Goal: Task Accomplishment & Management: Manage account settings

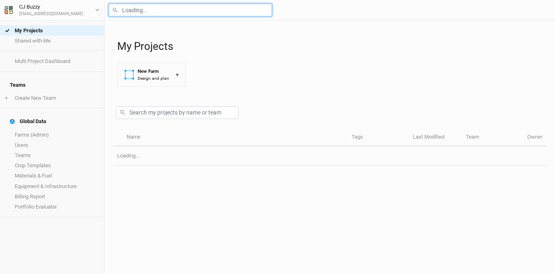
click at [171, 7] on input "text" at bounding box center [190, 10] width 163 height 13
type input "corb"
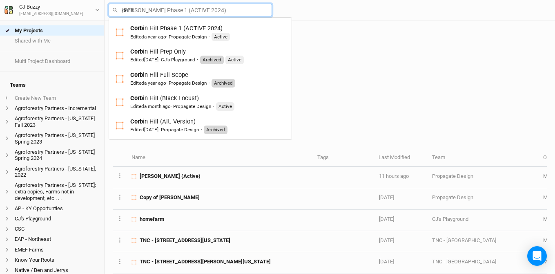
type input "corbin Hill Phase 1 (ACTIVE 2024)"
type input "corbin"
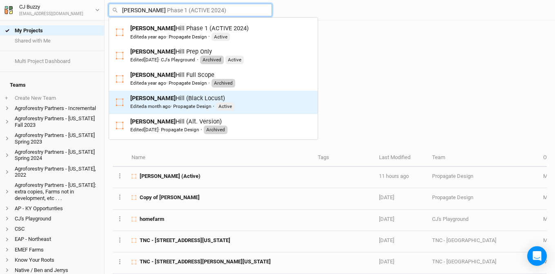
click at [161, 101] on div "Corbin Hill (Black Locust) Edited a month ago · Propagate Design · Active" at bounding box center [182, 102] width 104 height 17
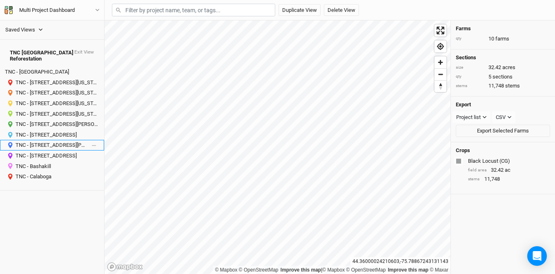
click at [48, 142] on div "TNC - [STREET_ADDRESS][PERSON_NAME][US_STATE]" at bounding box center [51, 145] width 71 height 7
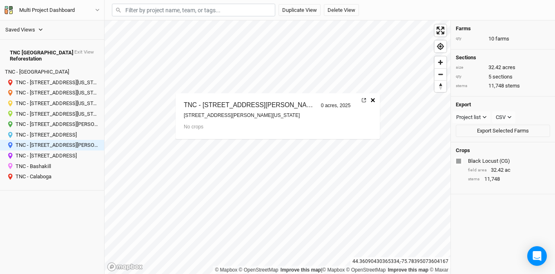
click at [362, 100] on icon at bounding box center [364, 100] width 4 height 4
click at [50, 132] on div "TNC - [STREET_ADDRESS]" at bounding box center [51, 135] width 71 height 7
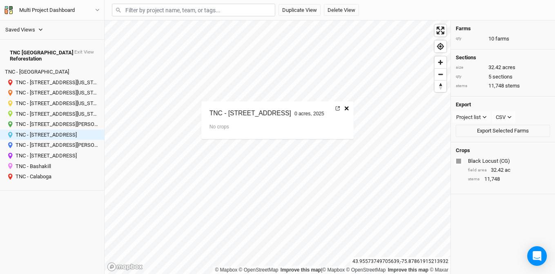
click at [341, 107] on link at bounding box center [337, 108] width 7 height 11
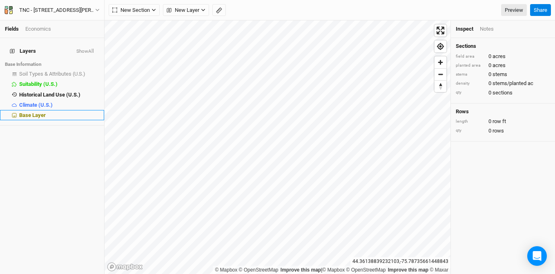
click at [41, 112] on span "Base Layer" at bounding box center [32, 115] width 27 height 6
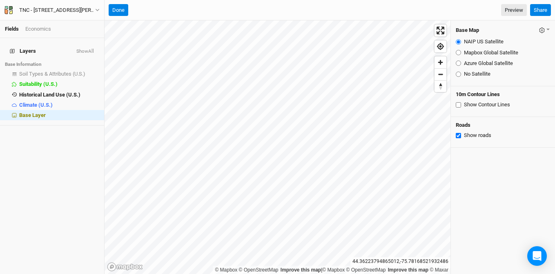
click at [475, 64] on label "Azure Global Satellite" at bounding box center [488, 63] width 49 height 7
click at [461, 64] on input "Azure Global Satellite" at bounding box center [458, 62] width 5 height 5
radio input "true"
click at [120, 9] on button "Done" at bounding box center [119, 10] width 20 height 12
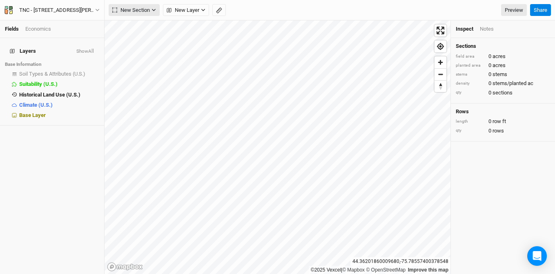
click at [145, 6] on span "New Section" at bounding box center [131, 10] width 38 height 8
click at [150, 23] on button "Grid" at bounding box center [141, 27] width 65 height 13
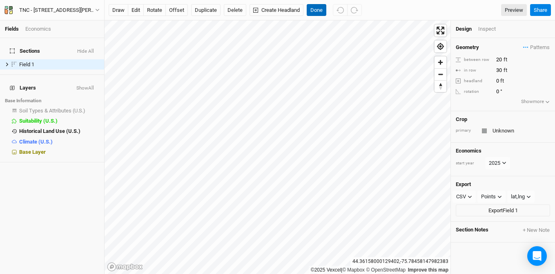
click at [325, 9] on button "Done" at bounding box center [317, 10] width 20 height 12
click at [499, 130] on input "text" at bounding box center [520, 131] width 60 height 10
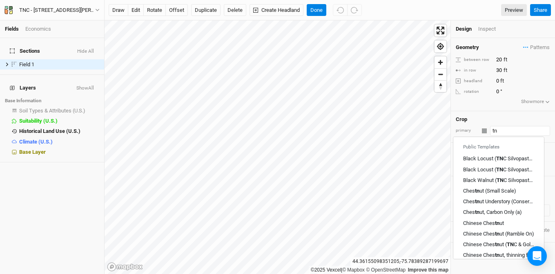
type input "t"
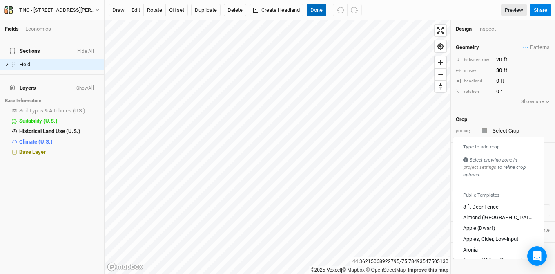
type input "Unknown"
click at [314, 8] on button "Done" at bounding box center [317, 10] width 20 height 12
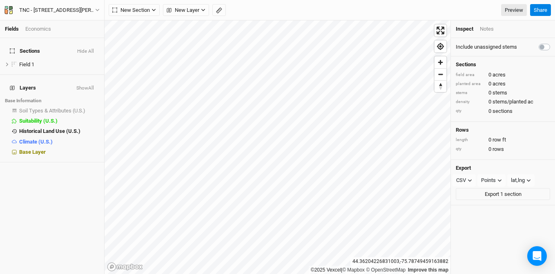
click at [43, 25] on div "Fields Economics" at bounding box center [52, 29] width 104 height 18
click at [42, 27] on div "Economics" at bounding box center [38, 28] width 26 height 7
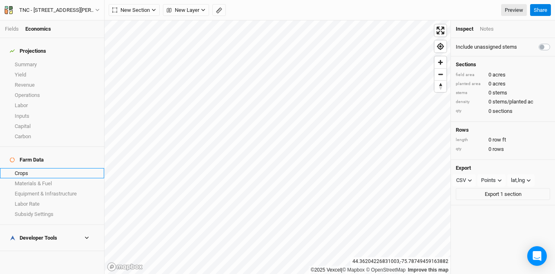
click at [45, 168] on link "Crops" at bounding box center [52, 173] width 104 height 10
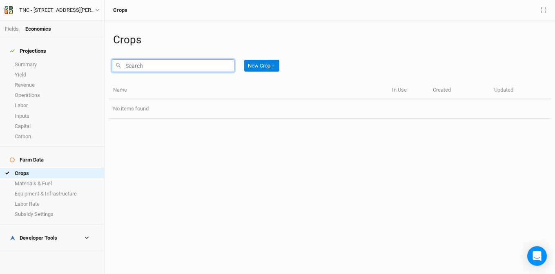
click at [158, 65] on input "text" at bounding box center [173, 65] width 123 height 13
type input "t"
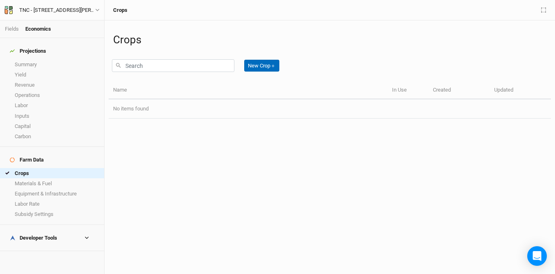
click at [270, 65] on button "New Crop ＋" at bounding box center [261, 66] width 35 height 12
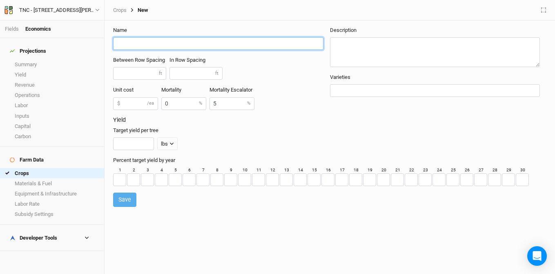
click at [198, 45] on input "text" at bounding box center [218, 43] width 210 height 13
type input "TNC Reforestation Prep"
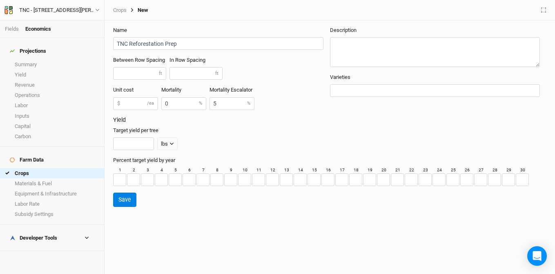
click at [132, 201] on button "Save" at bounding box center [124, 199] width 23 height 14
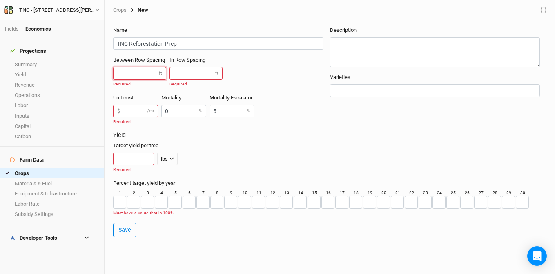
click at [139, 75] on input "number" at bounding box center [139, 73] width 53 height 13
type input "10"
click at [190, 76] on input "number" at bounding box center [196, 73] width 53 height 13
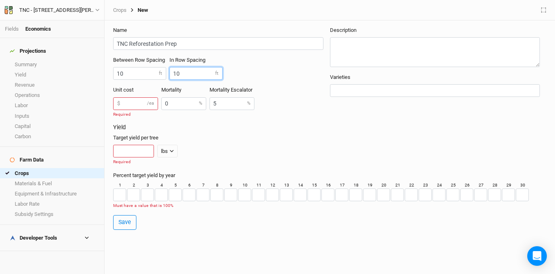
type input "10"
click at [137, 101] on input "number" at bounding box center [135, 103] width 45 height 13
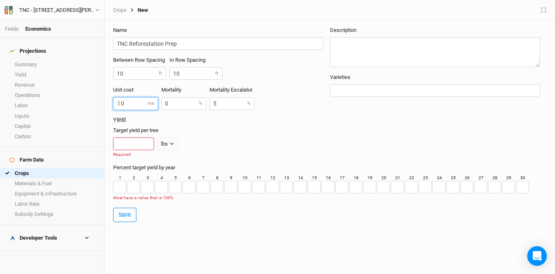
type input "0"
click at [130, 147] on input "number" at bounding box center [133, 143] width 41 height 13
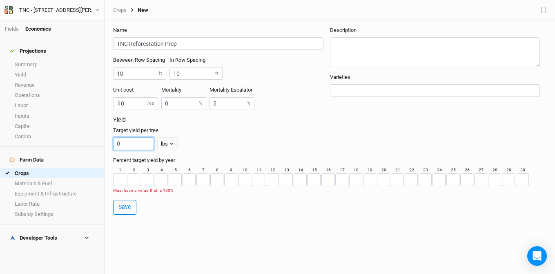
type input "0"
click at [119, 180] on input "number" at bounding box center [119, 179] width 13 height 13
type input "100"
click at [119, 201] on button "Save" at bounding box center [124, 199] width 23 height 14
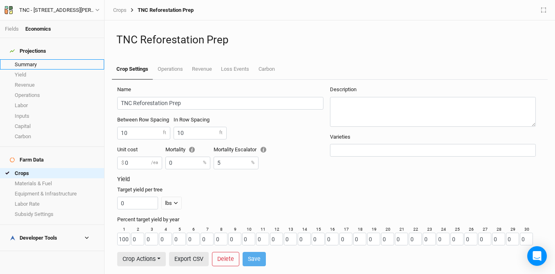
click at [46, 59] on link "Summary" at bounding box center [52, 64] width 104 height 10
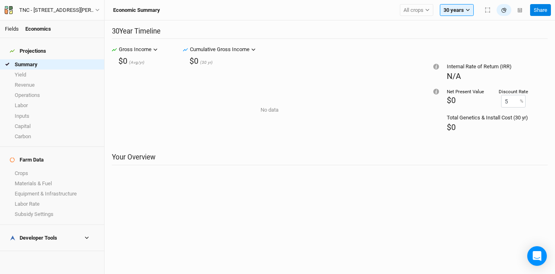
click at [13, 27] on link "Fields" at bounding box center [12, 29] width 14 height 6
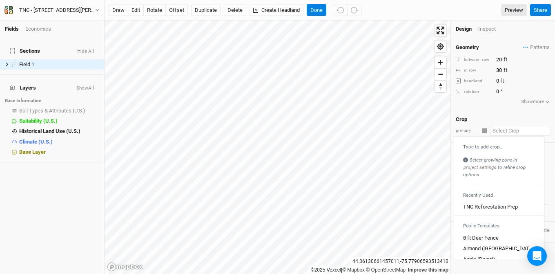
click at [500, 131] on input "text" at bounding box center [520, 131] width 60 height 10
click at [494, 205] on div "TNC Reforestation Prep" at bounding box center [490, 206] width 55 height 7
type input "10"
type input "TNC Reforestation Prep"
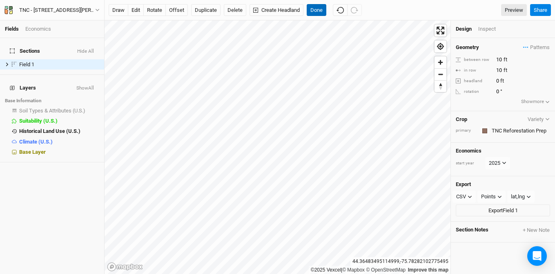
click at [321, 11] on button "Done" at bounding box center [317, 10] width 20 height 12
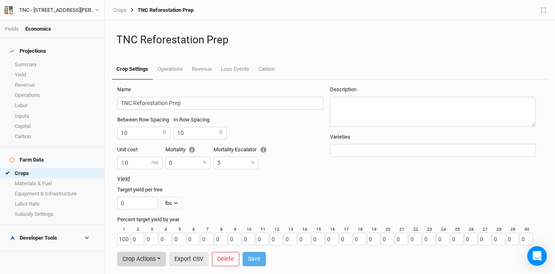
click at [155, 259] on button "Crop Actions" at bounding box center [141, 259] width 49 height 14
click at [161, 241] on button "Create Team Template" at bounding box center [162, 242] width 89 height 13
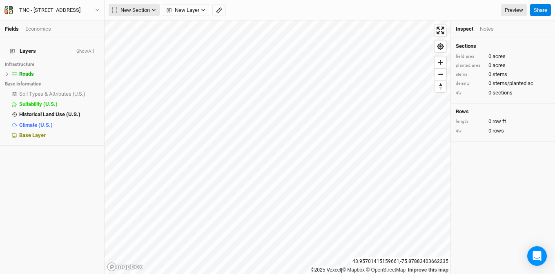
click at [128, 9] on span "New Section" at bounding box center [131, 10] width 38 height 8
click at [130, 26] on div "Grid" at bounding box center [132, 26] width 12 height 9
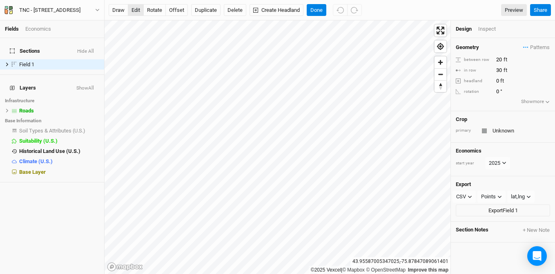
click at [133, 8] on button "edit" at bounding box center [136, 10] width 16 height 12
click at [318, 9] on button "Done" at bounding box center [317, 10] width 20 height 12
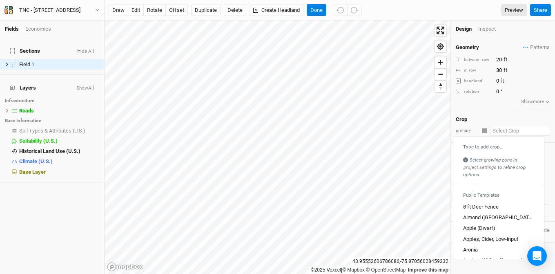
click at [497, 133] on input "text" at bounding box center [520, 131] width 60 height 10
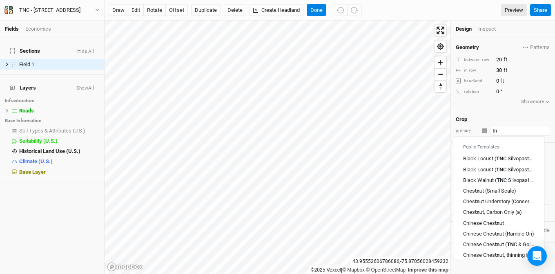
type input "t"
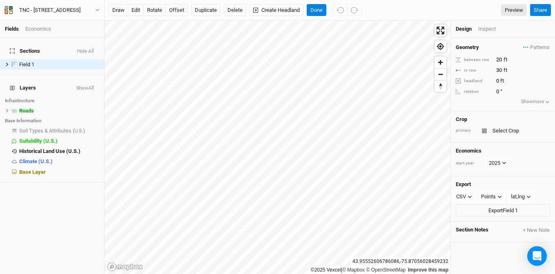
type input "Unknown"
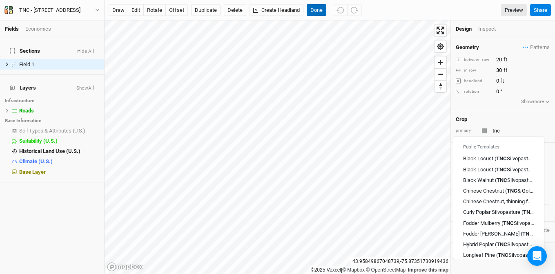
type input "Unknown"
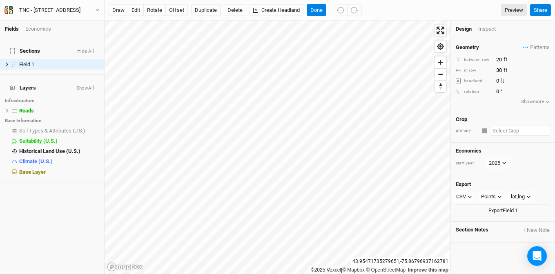
click at [507, 129] on input "text" at bounding box center [520, 131] width 60 height 10
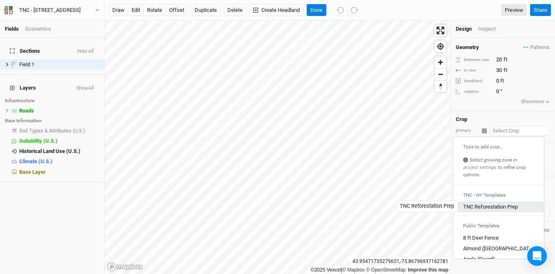
click at [483, 205] on div "TNC Reforestation Prep" at bounding box center [490, 206] width 55 height 7
type input "TNC Reforestation Prep"
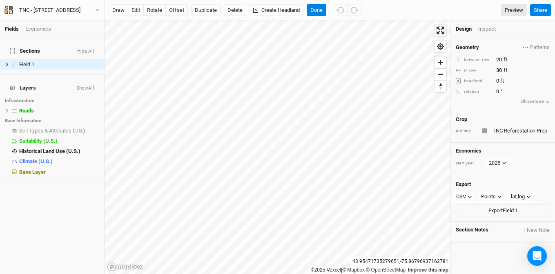
type input "10"
click at [313, 8] on button "Done" at bounding box center [317, 10] width 20 height 12
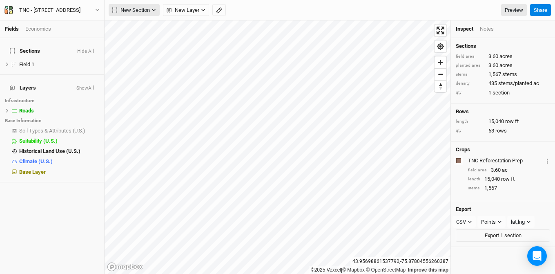
click at [145, 12] on span "New Section" at bounding box center [131, 10] width 38 height 8
click at [143, 30] on button "Grid" at bounding box center [141, 27] width 65 height 13
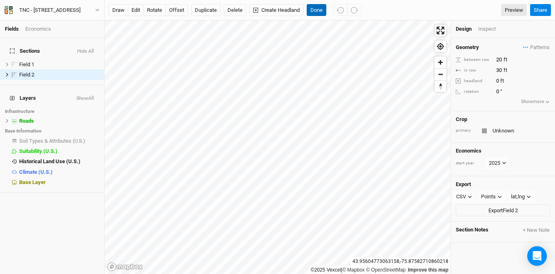
click at [312, 10] on button "Done" at bounding box center [317, 10] width 20 height 12
click at [505, 131] on input "text" at bounding box center [520, 131] width 60 height 10
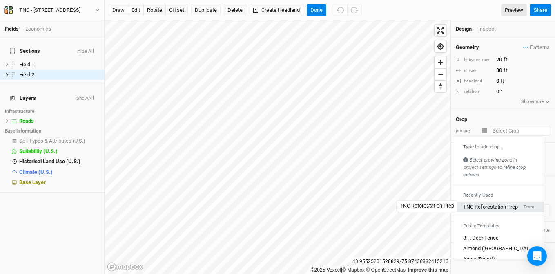
click at [499, 205] on div "TNC Reforestation Prep" at bounding box center [490, 206] width 55 height 7
type input "10"
type input "TNC Reforestation Prep"
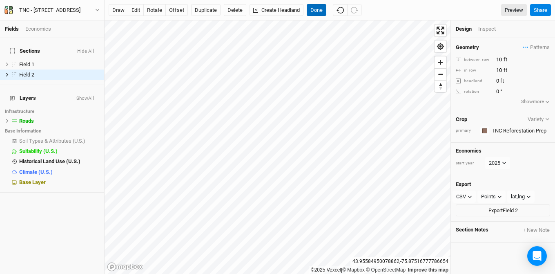
click at [318, 7] on button "Done" at bounding box center [317, 10] width 20 height 12
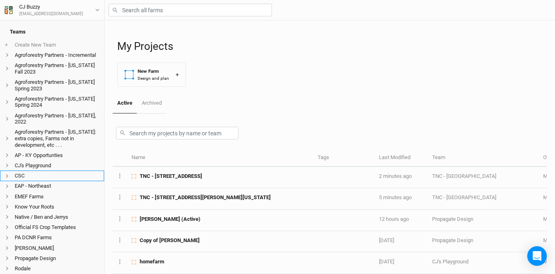
scroll to position [103, 0]
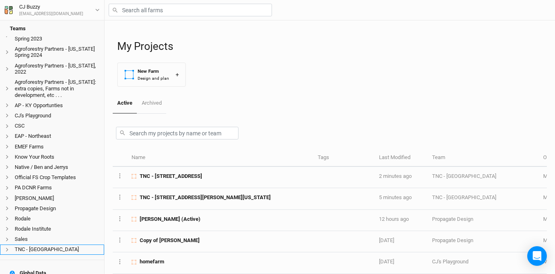
click at [46, 250] on li "TNC - [GEOGRAPHIC_DATA]" at bounding box center [52, 249] width 104 height 10
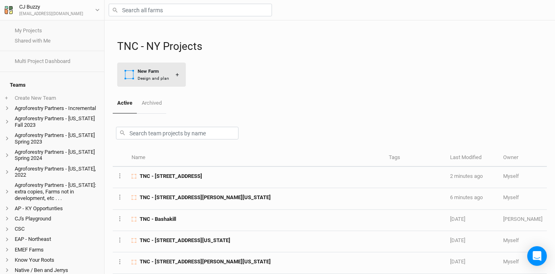
click at [159, 73] on div "New Farm" at bounding box center [153, 71] width 31 height 7
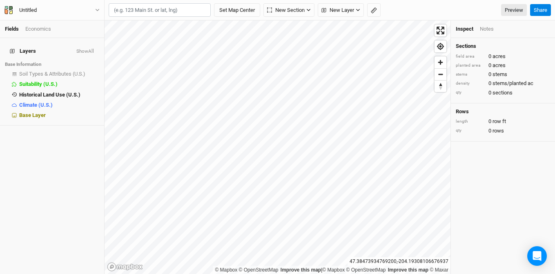
paste input "[STREET_ADDRESS][US_STATE]"
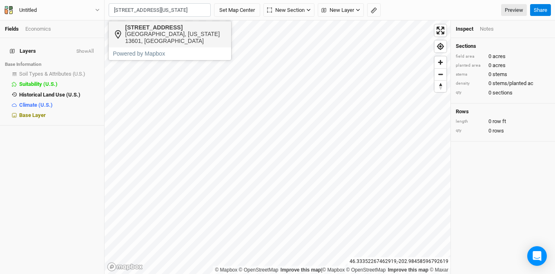
click at [148, 31] on div "[GEOGRAPHIC_DATA], [US_STATE] 13601, [GEOGRAPHIC_DATA]" at bounding box center [176, 38] width 102 height 14
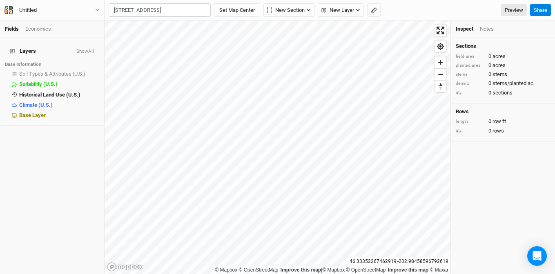
type input "[STREET_ADDRESS][US_STATE]"
click at [41, 9] on div "Untitled" at bounding box center [28, 10] width 31 height 8
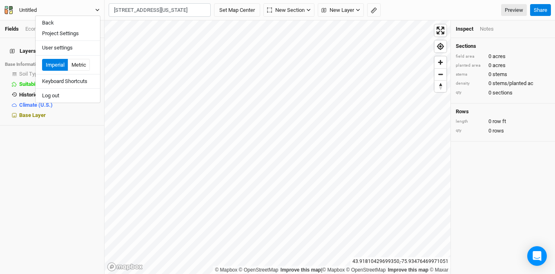
click at [24, 9] on div "Untitled" at bounding box center [28, 10] width 18 height 8
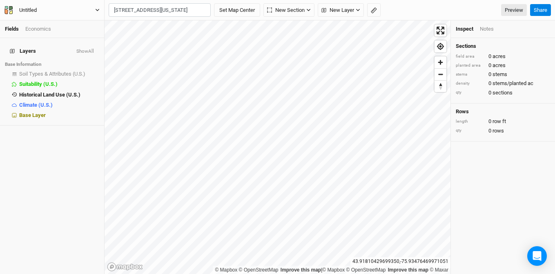
click at [28, 10] on div "Untitled" at bounding box center [28, 10] width 18 height 8
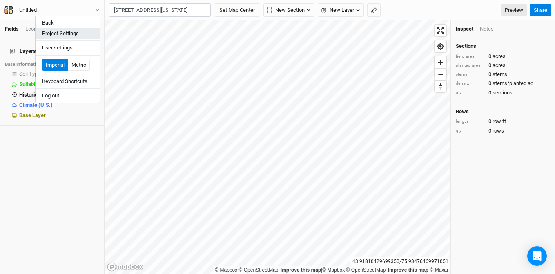
click at [47, 33] on button "Project Settings" at bounding box center [68, 33] width 65 height 11
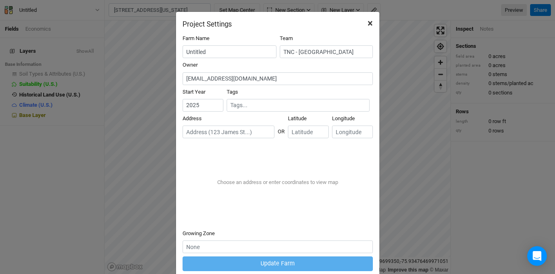
click at [368, 23] on span "×" at bounding box center [370, 23] width 5 height 11
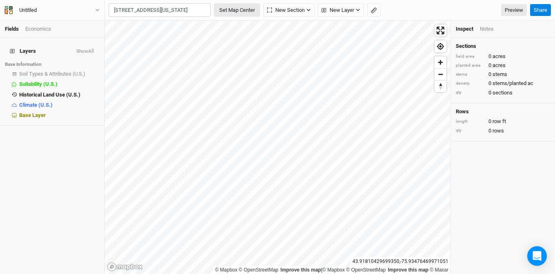
click at [234, 10] on button "Set Map Center" at bounding box center [237, 10] width 46 height 14
click at [42, 11] on div "Untitled" at bounding box center [28, 10] width 31 height 8
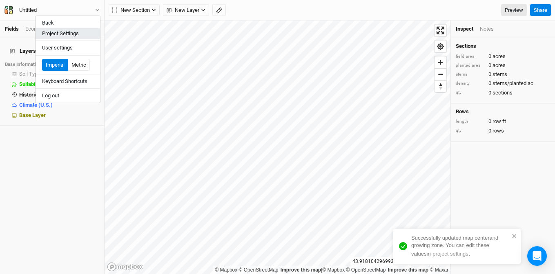
click at [62, 36] on button "Project Settings" at bounding box center [68, 33] width 65 height 11
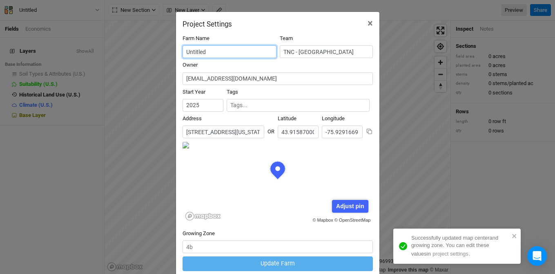
scroll to position [41, 95]
drag, startPoint x: 210, startPoint y: 51, endPoint x: 154, endPoint y: 42, distance: 55.7
click at [154, 42] on div "Project Settings × Farm Name Untitled Team TNC - NY Owner cj@propagateag.com St…" at bounding box center [277, 137] width 555 height 274
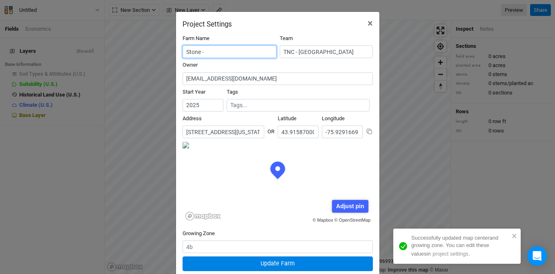
paste input "17072 County Road 155, Watertown, New York 13601, United States"
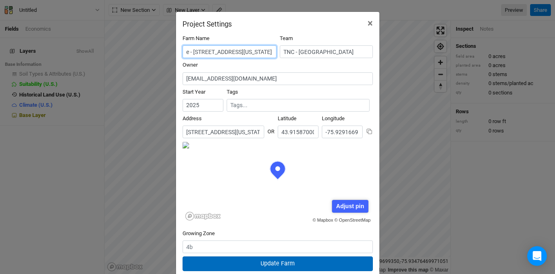
type input "Stone - [STREET_ADDRESS][US_STATE]"
click at [249, 263] on button "Update Farm" at bounding box center [278, 263] width 190 height 14
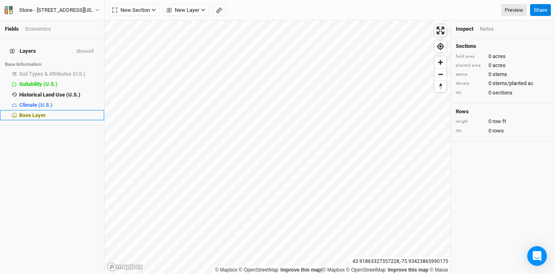
click at [24, 112] on span "Base Layer" at bounding box center [32, 115] width 27 height 6
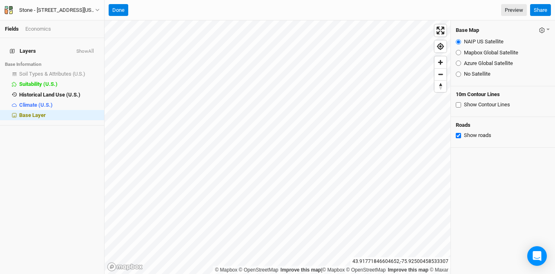
click at [458, 63] on input "Azure Global Satellite" at bounding box center [458, 62] width 5 height 5
radio input "true"
click at [539, 29] on icon "button" at bounding box center [542, 30] width 6 height 6
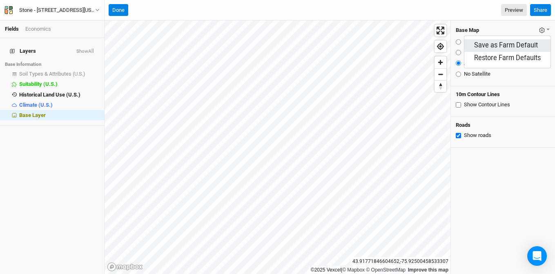
click at [516, 49] on button "Save as Farm Default" at bounding box center [507, 45] width 86 height 13
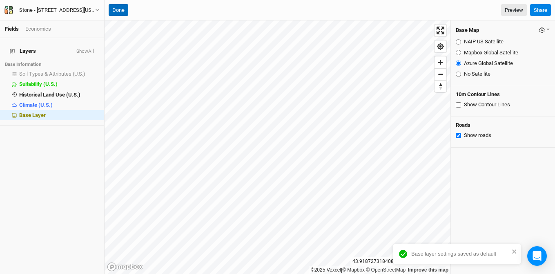
click at [121, 10] on button "Done" at bounding box center [119, 10] width 20 height 12
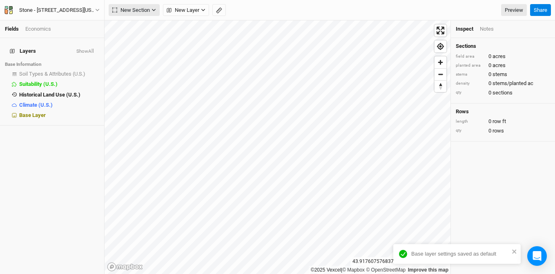
click at [150, 11] on span "New Section" at bounding box center [131, 10] width 38 height 8
click at [135, 24] on div "Grid" at bounding box center [132, 26] width 12 height 9
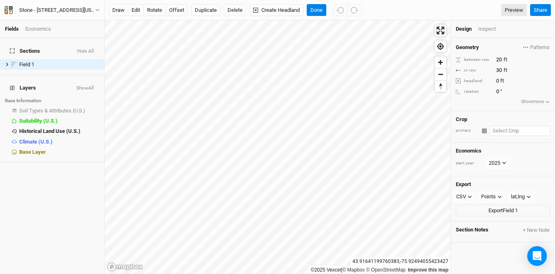
click at [495, 128] on input "text" at bounding box center [520, 131] width 60 height 10
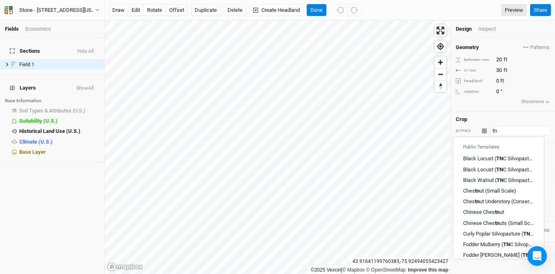
type input "t"
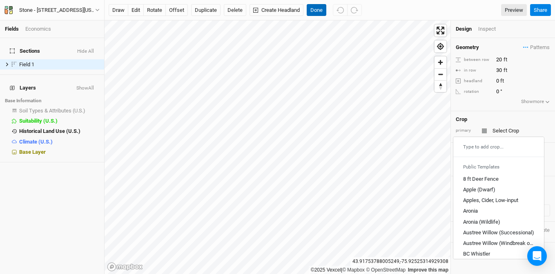
type input "Unknown"
click at [324, 7] on button "Done" at bounding box center [317, 10] width 20 height 12
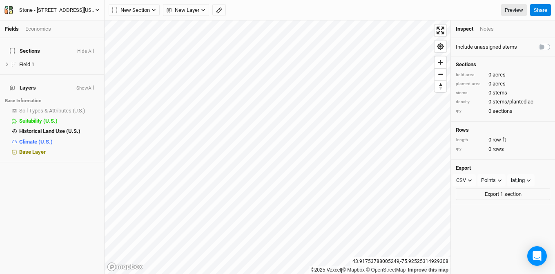
click at [75, 7] on div "Stone - [STREET_ADDRESS][US_STATE]" at bounding box center [57, 10] width 76 height 8
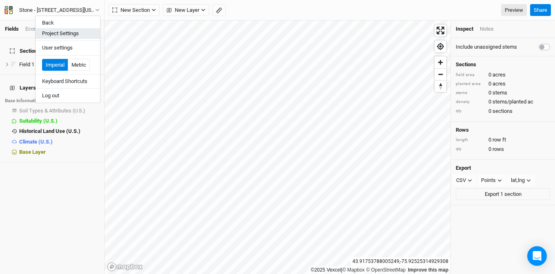
click at [83, 31] on button "Project Settings" at bounding box center [68, 33] width 65 height 11
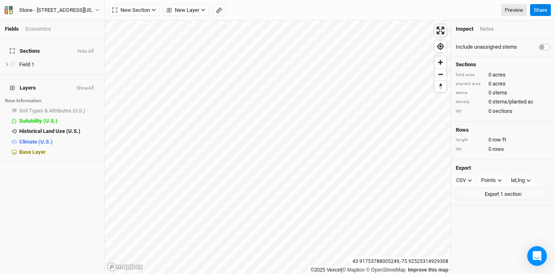
scroll to position [41, 95]
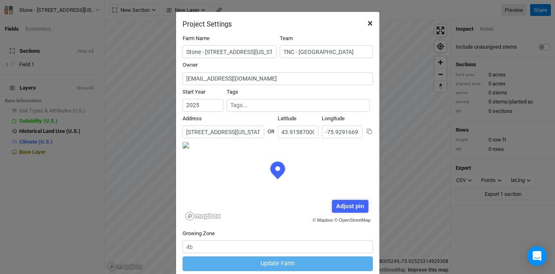
click at [368, 24] on span "×" at bounding box center [370, 23] width 5 height 11
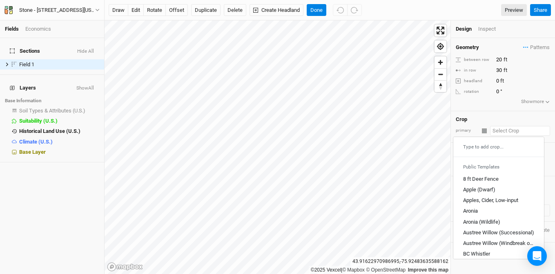
click at [514, 129] on input "text" at bounding box center [520, 131] width 60 height 10
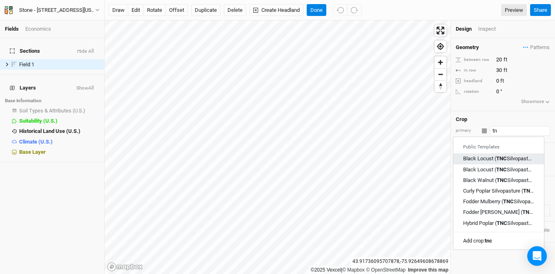
type input "t"
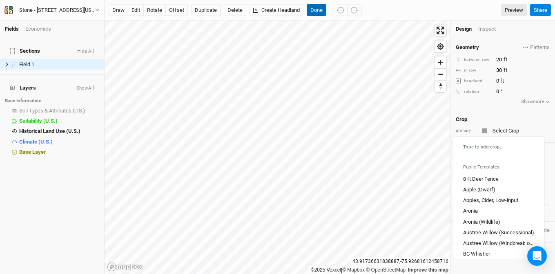
type input "Unknown"
click at [314, 11] on button "Done" at bounding box center [317, 10] width 20 height 12
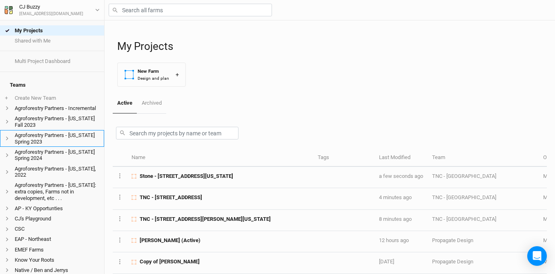
scroll to position [193, 0]
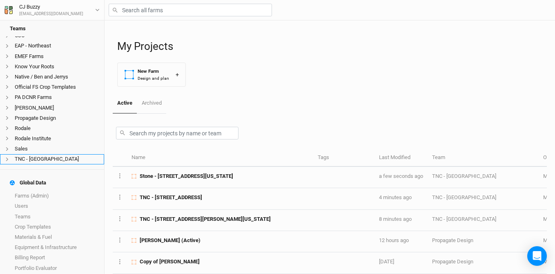
click at [36, 162] on li "TNC - [GEOGRAPHIC_DATA]" at bounding box center [52, 159] width 104 height 10
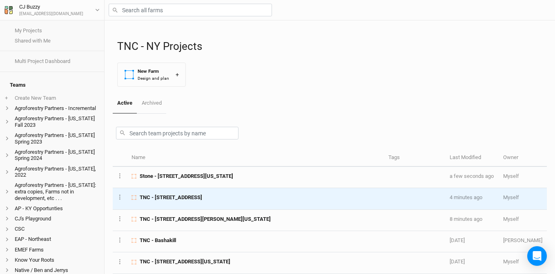
click at [176, 197] on span "TNC - 2456 Crane Lane Watertown, NY" at bounding box center [171, 197] width 62 height 7
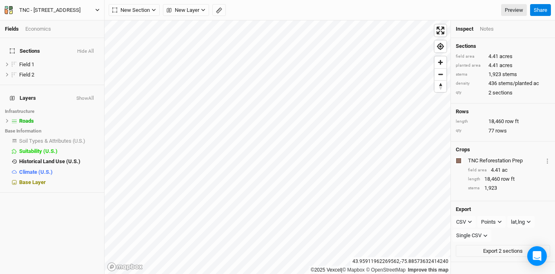
click at [67, 9] on div "TNC - 2456 Crane Lane Watertown, NY" at bounding box center [49, 10] width 61 height 8
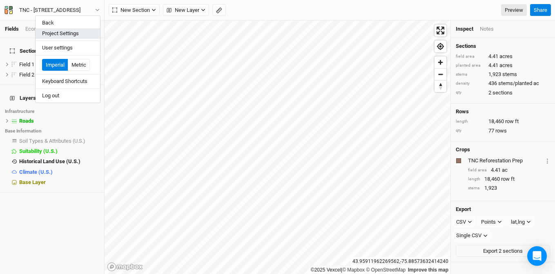
click at [76, 37] on button "Project Settings" at bounding box center [68, 33] width 65 height 11
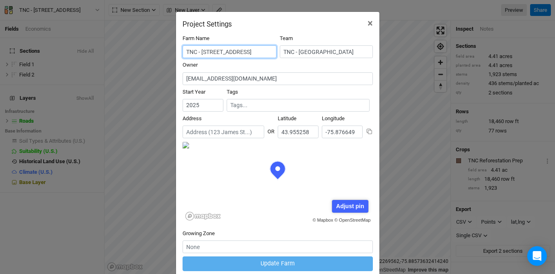
scroll to position [41, 95]
drag, startPoint x: 199, startPoint y: 49, endPoint x: 168, endPoint y: 48, distance: 30.7
click at [168, 48] on div "Project Settings × Farm Name TNC - 2456 Crane Lane Watertown, NY Team TNC - NY …" at bounding box center [277, 137] width 555 height 274
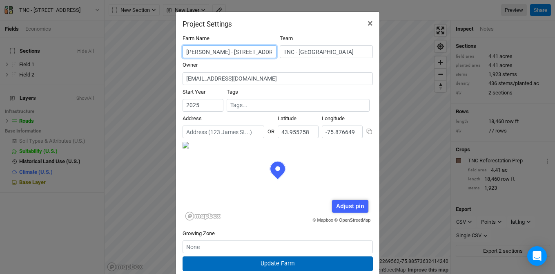
type input "[PERSON_NAME] - [STREET_ADDRESS]"
click at [308, 263] on button "Update Farm" at bounding box center [278, 263] width 190 height 14
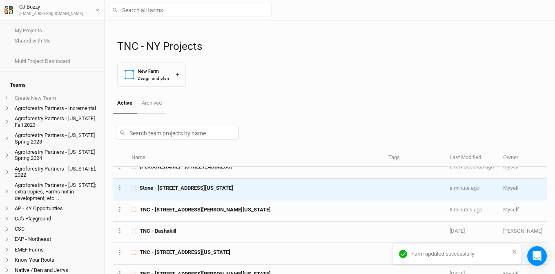
scroll to position [11, 0]
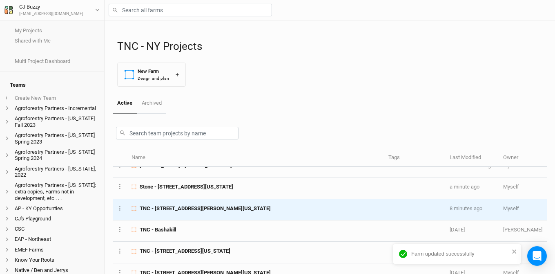
click at [202, 211] on span "TNC - 47812 Hunneyman Road, Redwood, New York 13679, United States" at bounding box center [205, 208] width 131 height 7
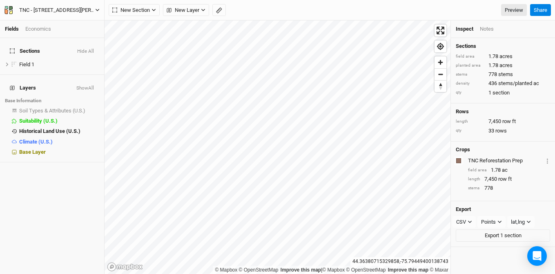
click at [54, 11] on div "TNC - 47812 Hunneyman Road, Redwood, New York 13679, United States" at bounding box center [57, 10] width 76 height 8
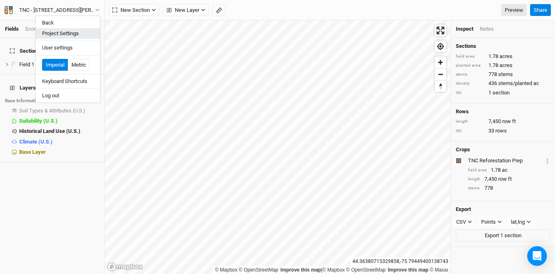
click at [76, 34] on button "Project Settings" at bounding box center [68, 33] width 65 height 11
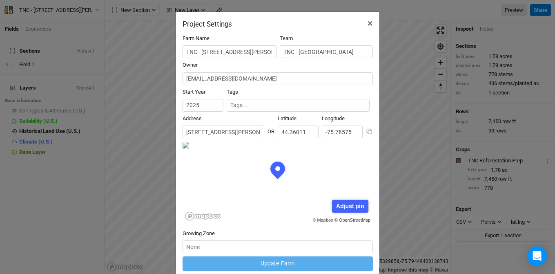
scroll to position [41, 95]
drag, startPoint x: 198, startPoint y: 53, endPoint x: 158, endPoint y: 49, distance: 40.6
click at [158, 49] on div "Project Settings × Farm Name TNC - 47812 Hunneyman Road, Redwood, New York 1367…" at bounding box center [277, 137] width 555 height 274
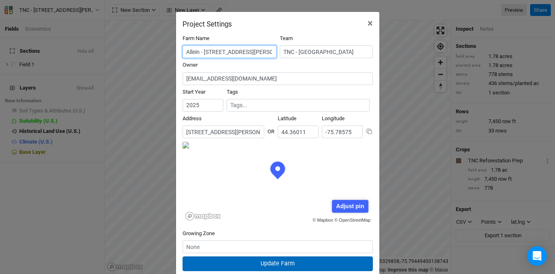
type input "Allein - [STREET_ADDRESS][PERSON_NAME][US_STATE]"
click at [237, 260] on button "Update Farm" at bounding box center [278, 263] width 190 height 14
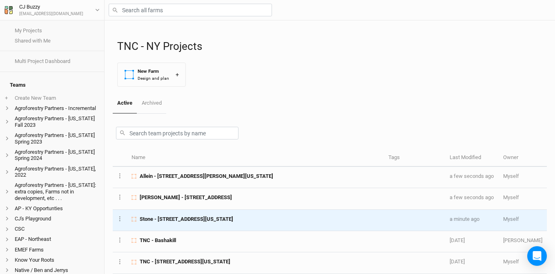
click at [195, 223] on td "Stone - [STREET_ADDRESS][US_STATE]" at bounding box center [255, 220] width 257 height 21
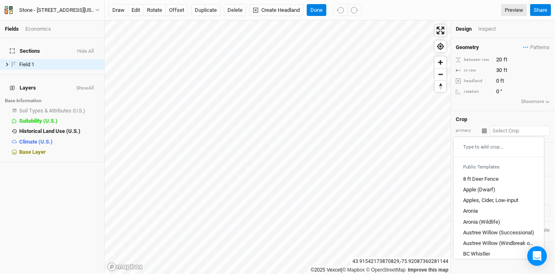
click at [518, 127] on input "text" at bounding box center [520, 131] width 60 height 10
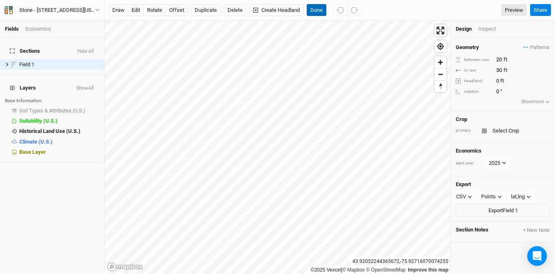
click at [313, 7] on button "Done" at bounding box center [317, 10] width 20 height 12
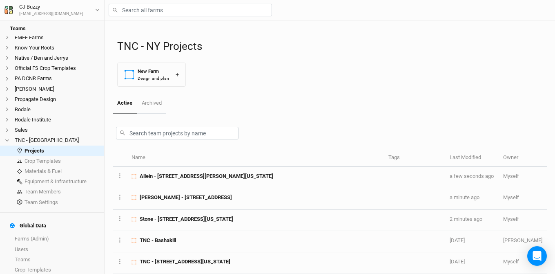
scroll to position [212, 0]
click at [47, 163] on link "Crop Templates" at bounding box center [52, 160] width 104 height 10
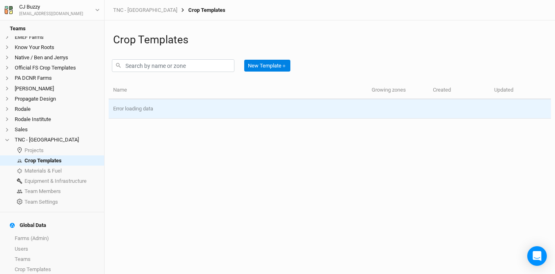
click at [161, 105] on td "Error loading data" at bounding box center [330, 108] width 442 height 19
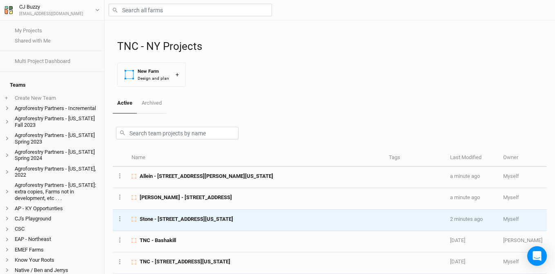
click at [207, 218] on span "Stone - [STREET_ADDRESS][US_STATE]" at bounding box center [187, 218] width 94 height 7
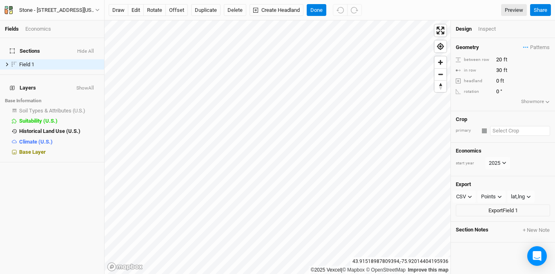
click at [513, 129] on input "text" at bounding box center [520, 131] width 60 height 10
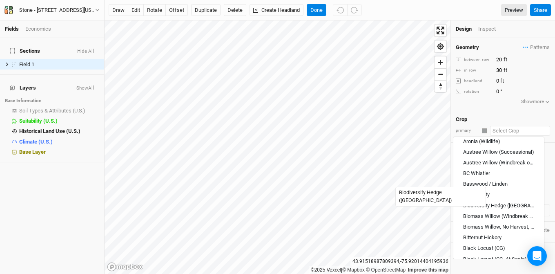
scroll to position [94, 0]
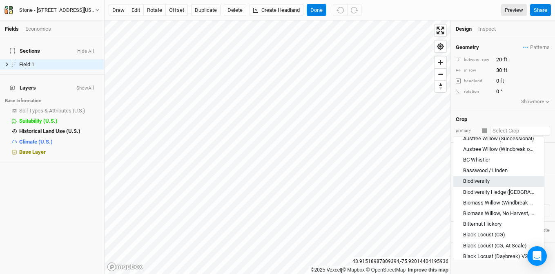
click at [503, 179] on div "Biodiversity" at bounding box center [498, 180] width 71 height 7
type input "Biodiversity"
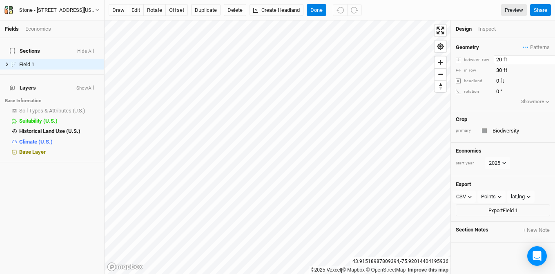
type input "20"
click at [318, 13] on button "Done" at bounding box center [317, 10] width 20 height 12
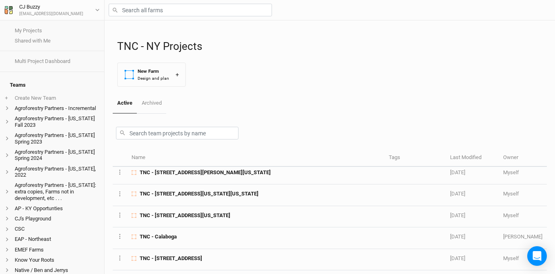
scroll to position [111, 0]
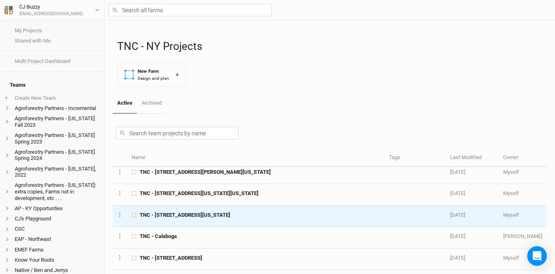
click at [226, 215] on span "TNC - [STREET_ADDRESS][US_STATE]" at bounding box center [185, 214] width 91 height 7
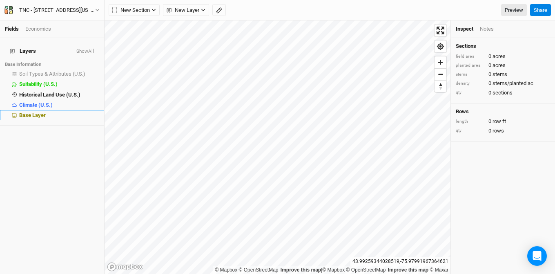
click at [28, 112] on span "Base Layer" at bounding box center [32, 115] width 27 height 6
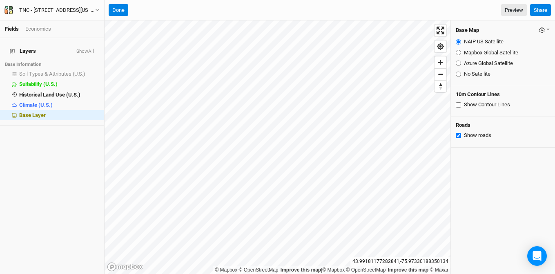
click at [483, 64] on label "Azure Global Satellite" at bounding box center [488, 63] width 49 height 7
click at [461, 64] on input "Azure Global Satellite" at bounding box center [458, 62] width 5 height 5
radio input "true"
click at [539, 31] on icon "button" at bounding box center [542, 30] width 6 height 6
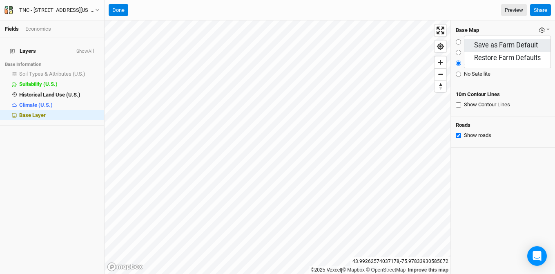
click at [519, 42] on button "Save as Farm Default" at bounding box center [507, 45] width 86 height 13
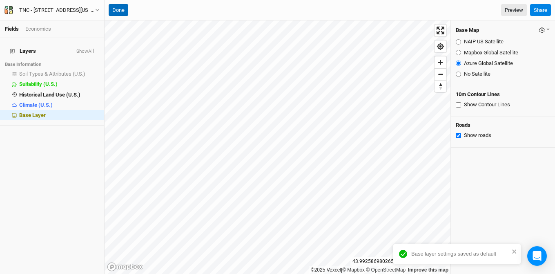
click at [120, 8] on button "Done" at bounding box center [119, 10] width 20 height 12
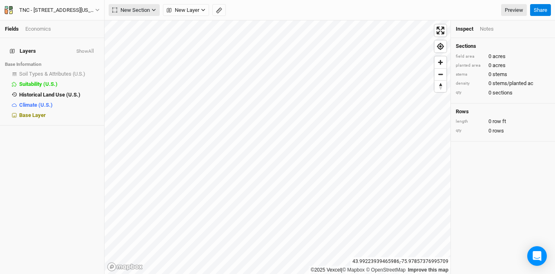
click at [118, 7] on span "New Section" at bounding box center [131, 10] width 38 height 8
click at [118, 24] on icon "button" at bounding box center [119, 26] width 7 height 7
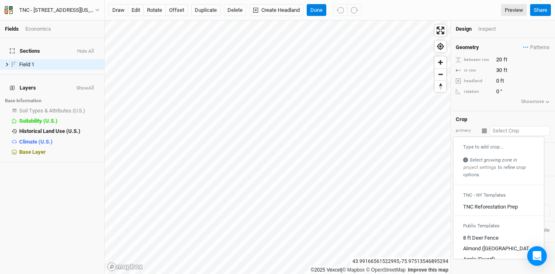
click at [504, 127] on input "text" at bounding box center [520, 131] width 60 height 10
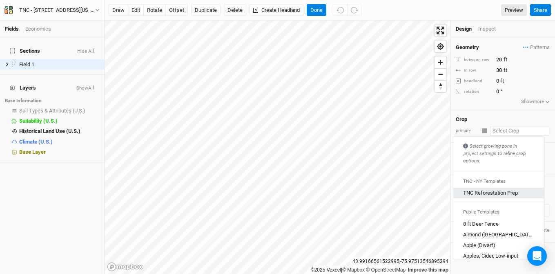
scroll to position [13, 0]
click at [489, 193] on div "TNC Reforestation Prep" at bounding box center [490, 193] width 55 height 7
type input "TNC Reforestation Prep"
type input "10"
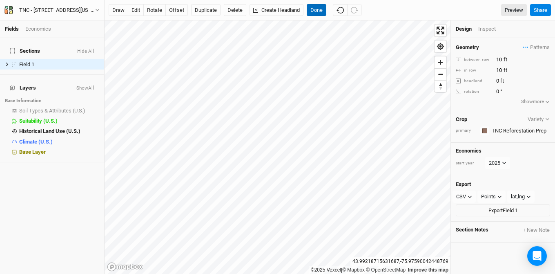
click at [319, 9] on button "Done" at bounding box center [317, 10] width 20 height 12
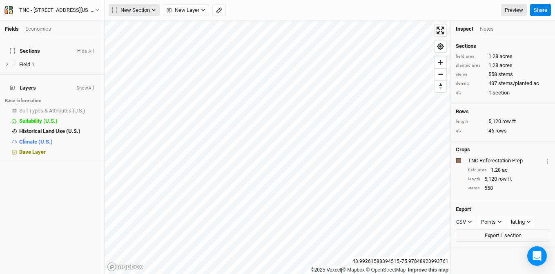
click at [152, 11] on icon "button" at bounding box center [154, 10] width 4 height 4
click at [143, 28] on button "Grid" at bounding box center [141, 27] width 65 height 13
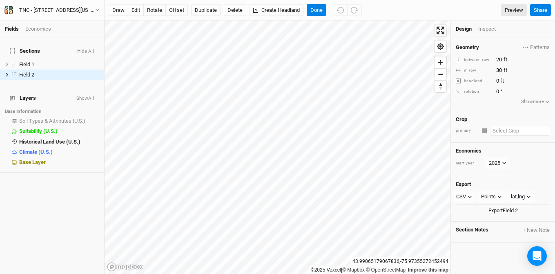
click at [504, 130] on input "text" at bounding box center [520, 131] width 60 height 10
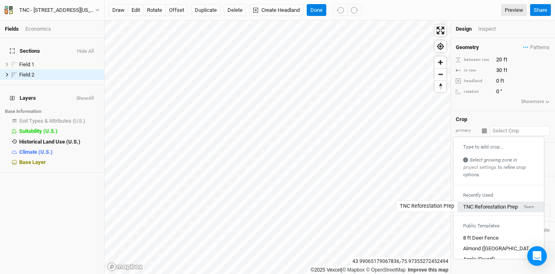
click at [484, 206] on div "TNC Reforestation Prep" at bounding box center [490, 206] width 55 height 7
type input "10"
type input "TNC Reforestation Prep"
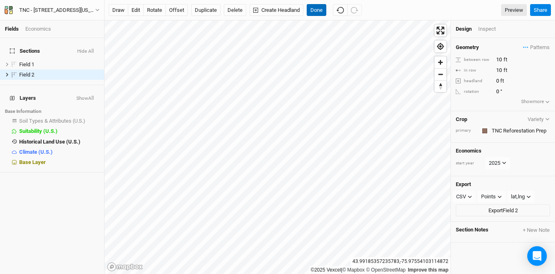
click at [317, 9] on button "Done" at bounding box center [317, 10] width 20 height 12
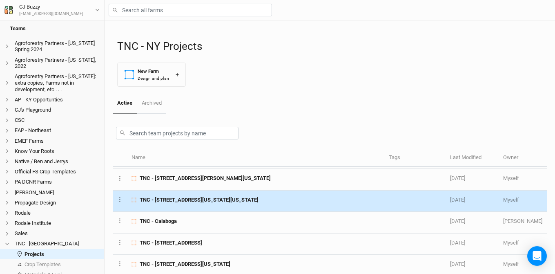
scroll to position [135, 0]
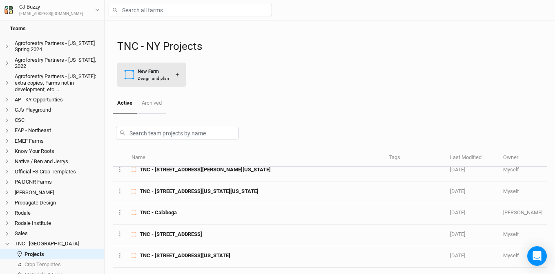
click at [156, 69] on div "New Farm" at bounding box center [153, 71] width 31 height 7
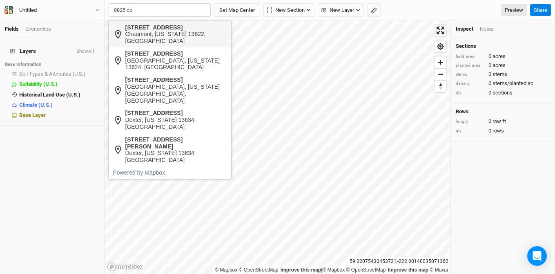
click at [172, 30] on div "[STREET_ADDRESS]" at bounding box center [176, 27] width 102 height 7
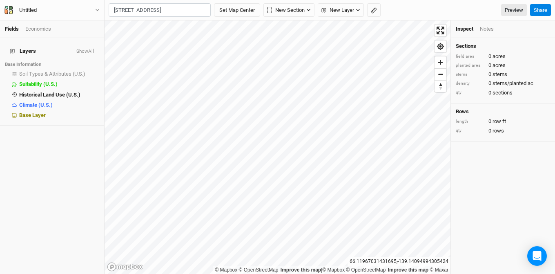
type input "[STREET_ADDRESS][US_STATE]"
click at [53, 112] on div "Base Layer" at bounding box center [59, 115] width 80 height 7
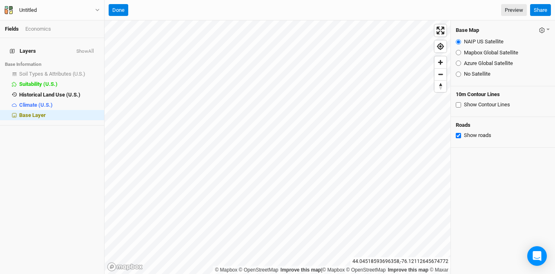
click at [458, 63] on input "Azure Global Satellite" at bounding box center [458, 62] width 5 height 5
radio input "true"
click at [43, 8] on div "Untitled" at bounding box center [28, 10] width 31 height 8
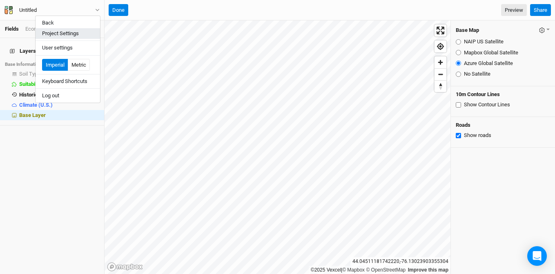
click at [53, 33] on button "Project Settings" at bounding box center [68, 33] width 65 height 11
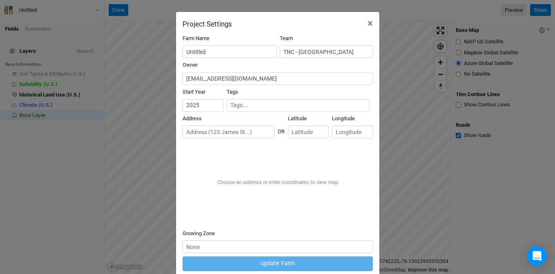
click at [197, 133] on input "text" at bounding box center [229, 131] width 92 height 13
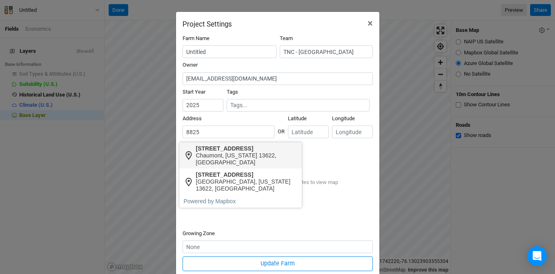
click at [249, 152] on div "Chaumont, [US_STATE] 13622, [GEOGRAPHIC_DATA]" at bounding box center [247, 159] width 102 height 14
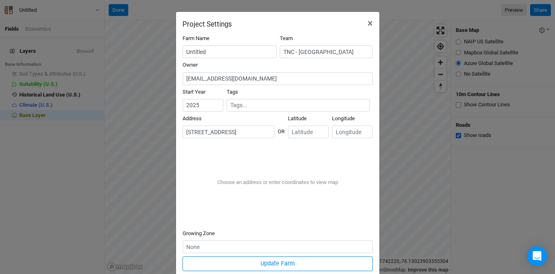
type input "[STREET_ADDRESS][US_STATE]"
type input "44.04421"
type input "-76.12971"
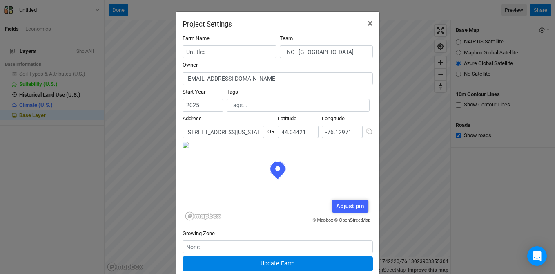
scroll to position [41, 95]
drag, startPoint x: 216, startPoint y: 52, endPoint x: 142, endPoint y: 44, distance: 74.4
click at [142, 44] on div "Project Settings × Farm Name Untitled Team TNC - [GEOGRAPHIC_DATA] Owner [EMAIL…" at bounding box center [277, 137] width 555 height 274
click at [203, 138] on div "Address 2 results are available. Use up and down arrows to review and enter to …" at bounding box center [225, 128] width 85 height 27
click at [195, 127] on input "[STREET_ADDRESS][US_STATE]" at bounding box center [224, 131] width 82 height 13
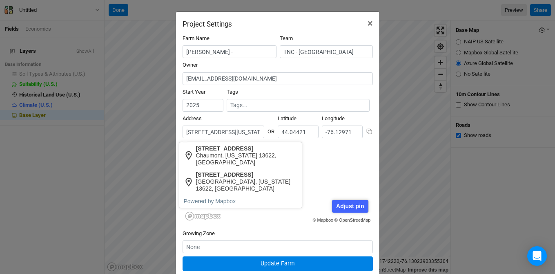
click at [195, 127] on input "[STREET_ADDRESS][US_STATE]" at bounding box center [224, 131] width 82 height 13
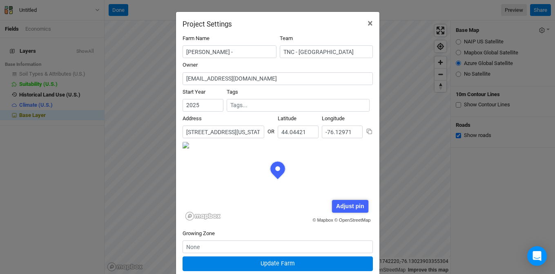
click at [228, 60] on div "Farm Name [PERSON_NAME] - Team TNC - [GEOGRAPHIC_DATA]" at bounding box center [278, 48] width 190 height 27
click at [223, 52] on input "[PERSON_NAME] -" at bounding box center [230, 51] width 94 height 13
paste input "[STREET_ADDRESS][US_STATE]"
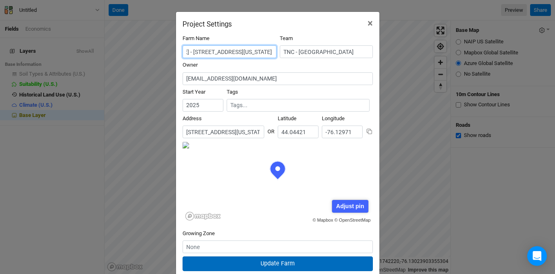
type input "[PERSON_NAME] - [STREET_ADDRESS][US_STATE]"
click at [304, 261] on button "Update Farm" at bounding box center [278, 263] width 190 height 14
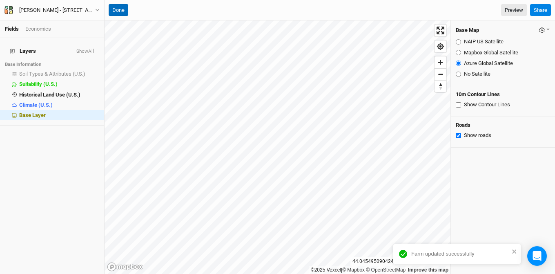
click at [125, 14] on button "Done" at bounding box center [119, 10] width 20 height 12
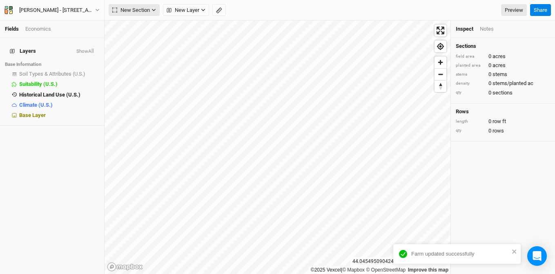
click at [137, 4] on button "New Section" at bounding box center [134, 10] width 51 height 12
click at [135, 22] on div "Grid" at bounding box center [132, 26] width 12 height 9
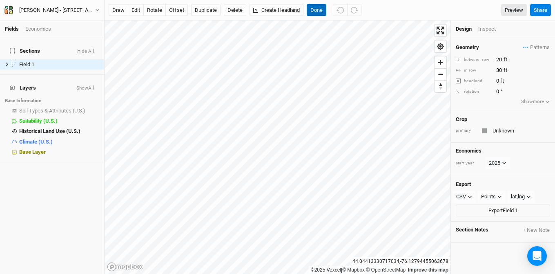
click at [318, 8] on button "Done" at bounding box center [317, 10] width 20 height 12
click at [505, 127] on input "text" at bounding box center [520, 131] width 60 height 10
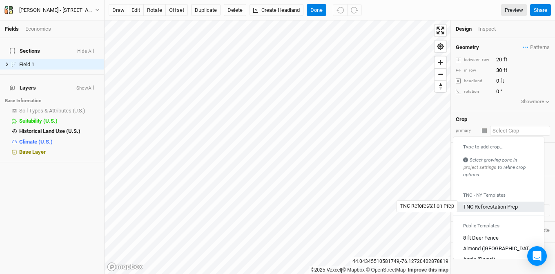
click at [490, 205] on div "TNC Reforestation Prep" at bounding box center [490, 206] width 55 height 7
type input "TNC Reforestation Prep"
type input "10"
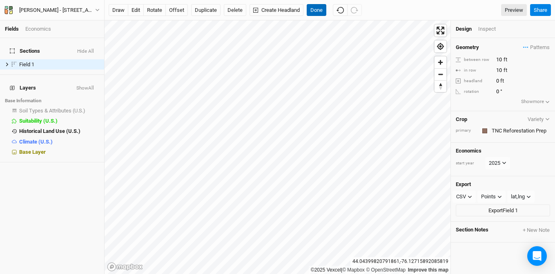
click at [317, 11] on button "Done" at bounding box center [317, 10] width 20 height 12
click at [130, 9] on button "edit" at bounding box center [136, 10] width 16 height 12
click at [315, 11] on button "Done" at bounding box center [317, 10] width 20 height 12
click at [135, 12] on button "edit" at bounding box center [136, 10] width 16 height 12
click at [312, 10] on button "Done" at bounding box center [317, 10] width 20 height 12
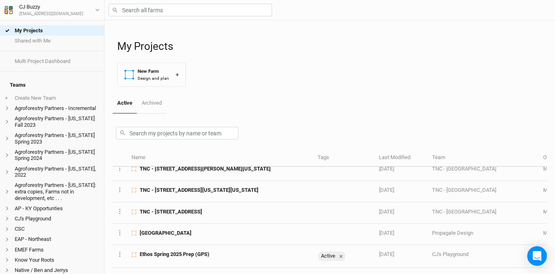
scroll to position [201, 0]
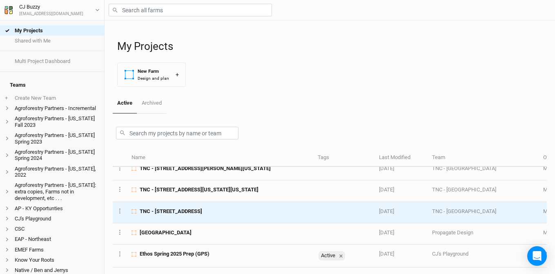
click at [202, 210] on span "TNC - [STREET_ADDRESS]" at bounding box center [171, 211] width 62 height 7
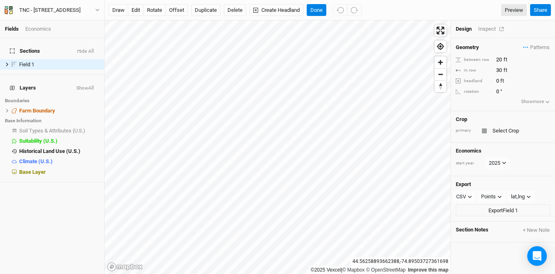
click at [483, 28] on div "Inspect" at bounding box center [492, 28] width 29 height 7
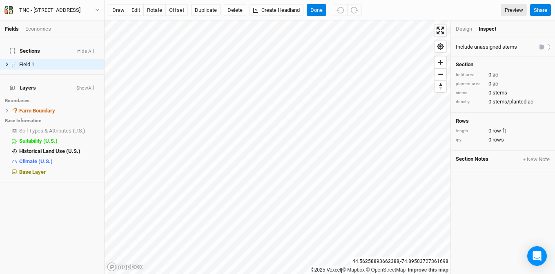
click at [553, 42] on label at bounding box center [553, 42] width 0 height 0
click at [539, 46] on input "checkbox" at bounding box center [542, 46] width 7 height 8
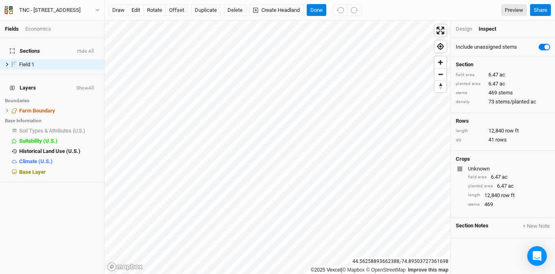
click at [553, 42] on label at bounding box center [553, 42] width 0 height 0
click at [539, 46] on input "checkbox" at bounding box center [542, 46] width 7 height 8
checkbox input "false"
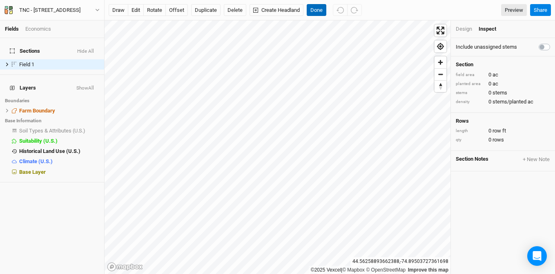
click at [314, 12] on button "Done" at bounding box center [317, 10] width 20 height 12
click at [89, 43] on h4 "Sections Hide All" at bounding box center [52, 51] width 94 height 16
click at [86, 49] on button "Hide All" at bounding box center [86, 52] width 18 height 6
click at [312, 8] on button "Done" at bounding box center [317, 10] width 20 height 12
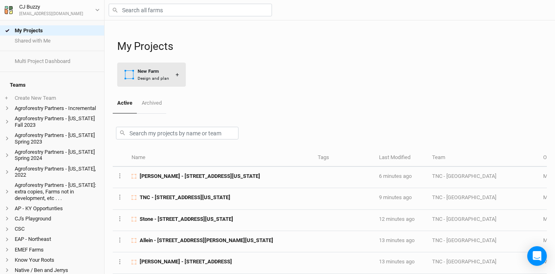
click at [149, 77] on div "Design and plan" at bounding box center [153, 78] width 31 height 6
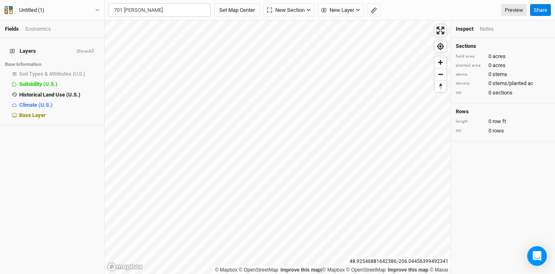
click at [181, 38] on div "[GEOGRAPHIC_DATA], [US_STATE] 13676, [GEOGRAPHIC_DATA]" at bounding box center [176, 45] width 102 height 14
type input "[STREET_ADDRESS][PERSON_NAME][US_STATE]"
click at [228, 11] on button "Set Map Center" at bounding box center [237, 10] width 46 height 14
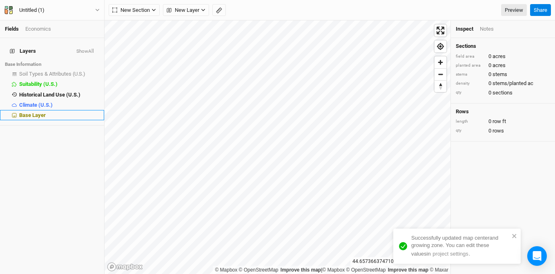
click at [47, 112] on div "Base Layer" at bounding box center [59, 115] width 80 height 7
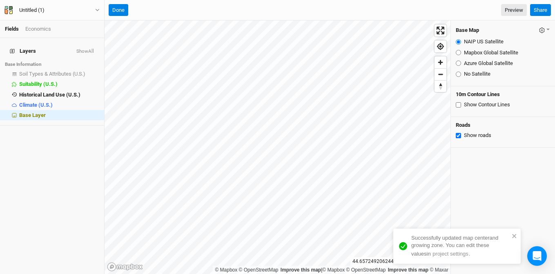
click at [459, 63] on input "Azure Global Satellite" at bounding box center [458, 62] width 5 height 5
radio input "true"
click at [121, 9] on button "Done" at bounding box center [119, 10] width 20 height 12
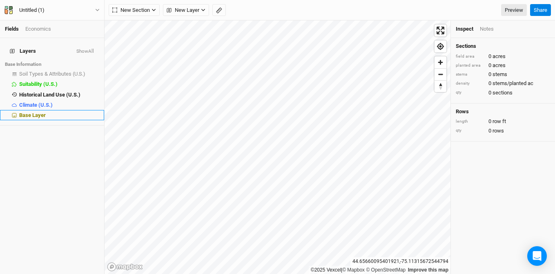
click at [49, 112] on div "Base Layer" at bounding box center [59, 115] width 80 height 7
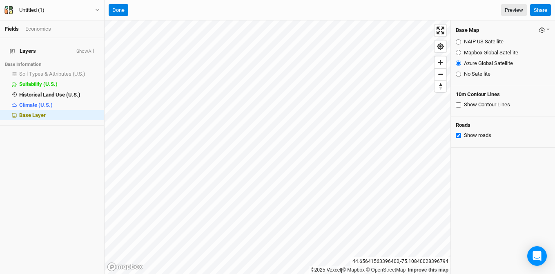
click at [458, 51] on input "Mapbox Global Satellite" at bounding box center [458, 52] width 5 height 5
radio input "true"
click at [458, 62] on input "Azure Global Satellite" at bounding box center [458, 62] width 5 height 5
radio input "true"
click at [539, 33] on icon "button" at bounding box center [542, 30] width 6 height 6
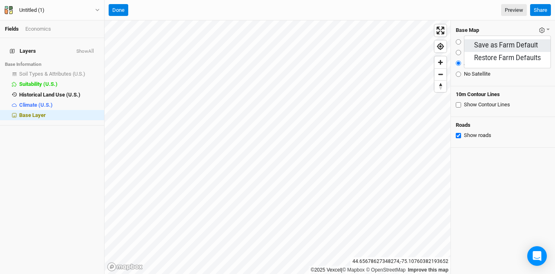
click at [521, 47] on button "Save as Farm Default" at bounding box center [507, 45] width 86 height 13
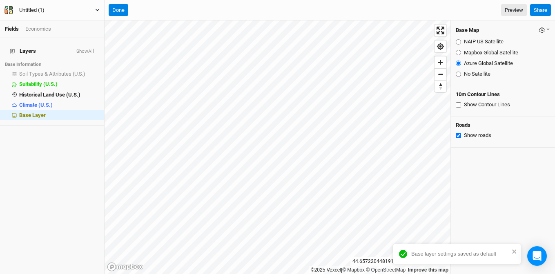
click at [37, 7] on div "Untitled (1)" at bounding box center [31, 10] width 25 height 8
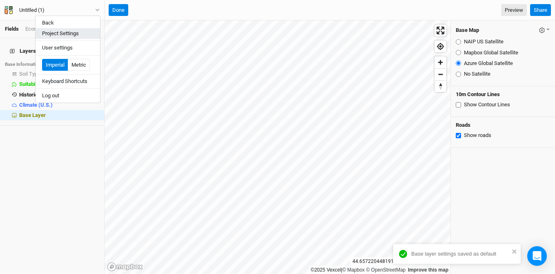
click at [57, 31] on button "Project Settings" at bounding box center [68, 33] width 65 height 11
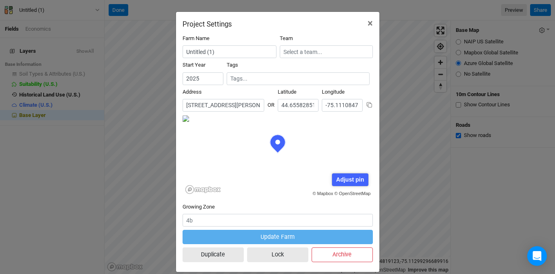
scroll to position [41, 95]
click at [228, 50] on input "Untitled (1)" at bounding box center [230, 51] width 94 height 13
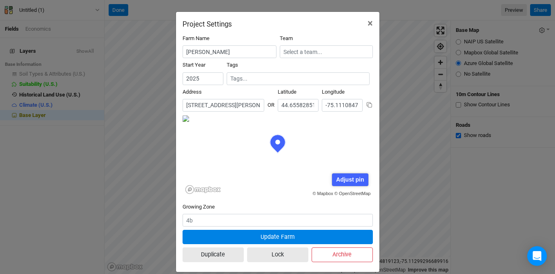
click at [208, 104] on input "[STREET_ADDRESS][PERSON_NAME][US_STATE]" at bounding box center [224, 105] width 82 height 13
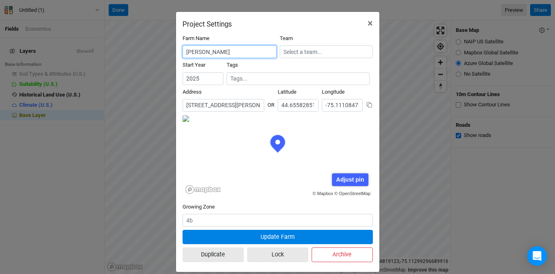
click at [214, 50] on input "[PERSON_NAME]" at bounding box center [230, 51] width 94 height 13
paste input "[STREET_ADDRESS][PERSON_NAME][US_STATE]"
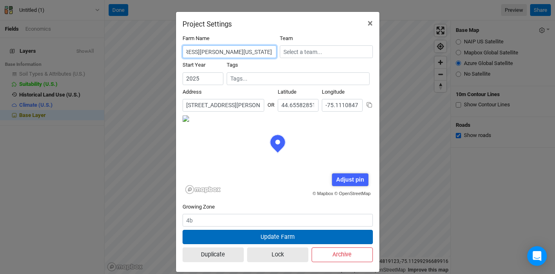
type input "[PERSON_NAME] - [STREET_ADDRESS][PERSON_NAME][US_STATE]"
click at [236, 234] on button "Update Farm" at bounding box center [278, 237] width 190 height 14
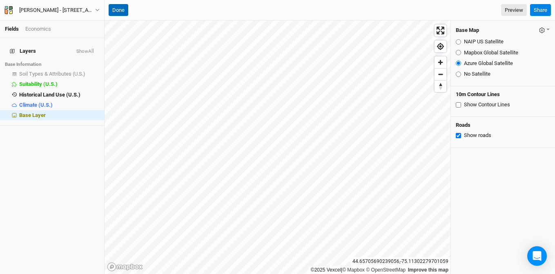
click at [117, 9] on button "Done" at bounding box center [119, 10] width 20 height 12
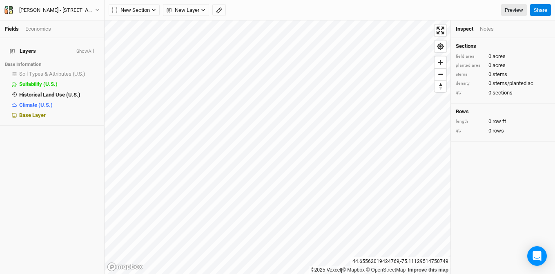
click at [252, 7] on div "Fields Economics Layers Show All Base Information Soil Types & Attributes (U.S.…" at bounding box center [277, 137] width 555 height 274
click at [232, 273] on html "Fields Economics Layers Show All Base Information Soil Types & Attributes (U.S.…" at bounding box center [277, 137] width 555 height 274
click at [127, 8] on span "New Section" at bounding box center [131, 10] width 38 height 8
click at [123, 25] on span "Grid" at bounding box center [127, 26] width 23 height 9
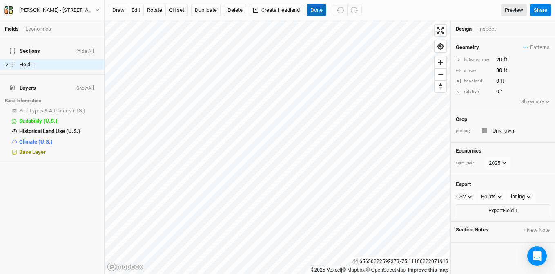
click at [320, 9] on button "Done" at bounding box center [317, 10] width 20 height 12
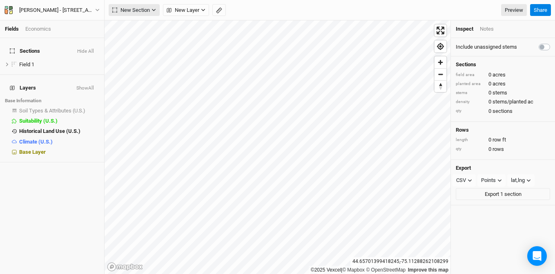
click at [131, 14] on span "New Section" at bounding box center [131, 10] width 38 height 8
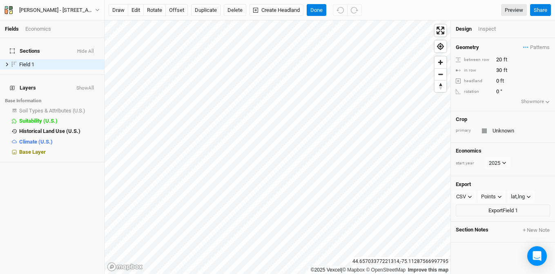
click at [138, 16] on div "draw edit rotate offset Duplicate Delete Create Headland Done Preview Share" at bounding box center [330, 10] width 451 height 20
click at [132, 8] on button "edit" at bounding box center [136, 10] width 16 height 12
click at [317, 8] on button "Done" at bounding box center [317, 10] width 20 height 12
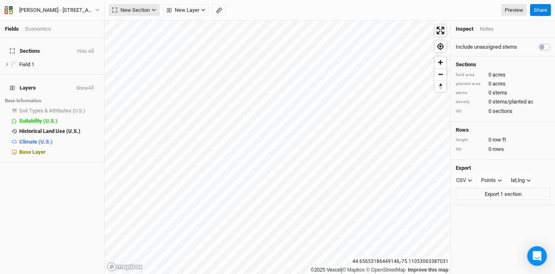
click at [133, 12] on span "New Section" at bounding box center [131, 10] width 38 height 8
click at [133, 27] on div "Grid" at bounding box center [132, 26] width 12 height 9
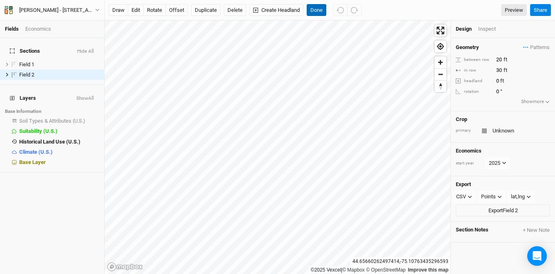
click at [316, 11] on button "Done" at bounding box center [317, 10] width 20 height 12
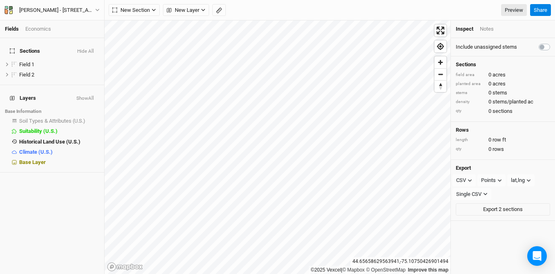
click at [553, 42] on label at bounding box center [553, 42] width 0 height 0
click at [539, 43] on input "checkbox" at bounding box center [542, 46] width 7 height 8
checkbox input "true"
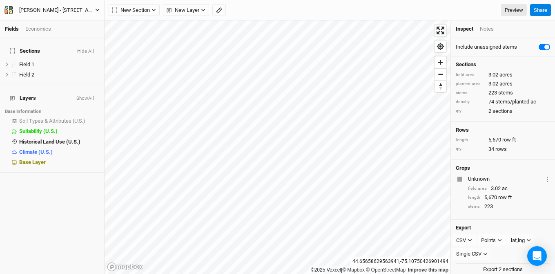
click at [4, 7] on button "[PERSON_NAME] - [STREET_ADDRESS][PERSON_NAME][US_STATE]" at bounding box center [52, 10] width 96 height 9
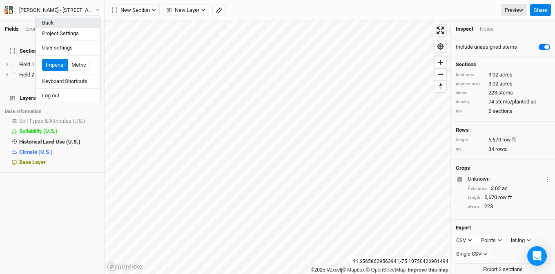
click at [53, 24] on button "Back" at bounding box center [68, 23] width 65 height 11
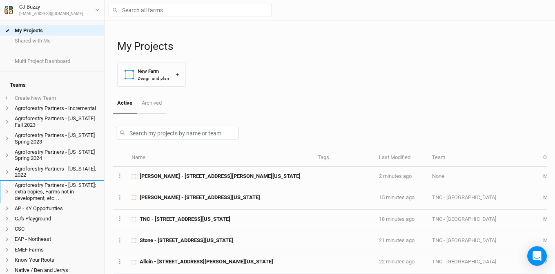
scroll to position [193, 0]
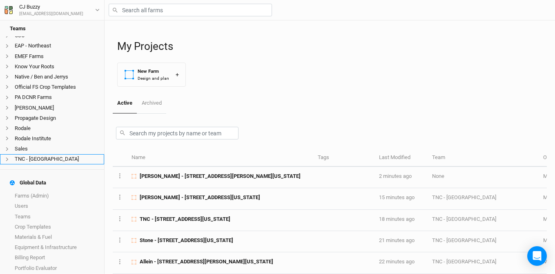
click at [46, 163] on li "TNC - [GEOGRAPHIC_DATA]" at bounding box center [52, 159] width 104 height 10
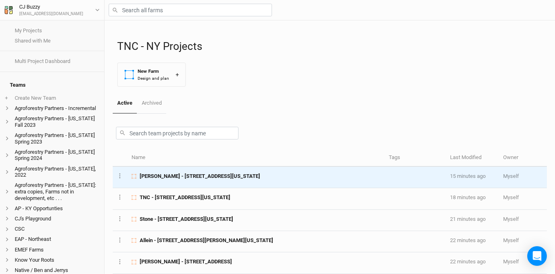
scroll to position [22, 0]
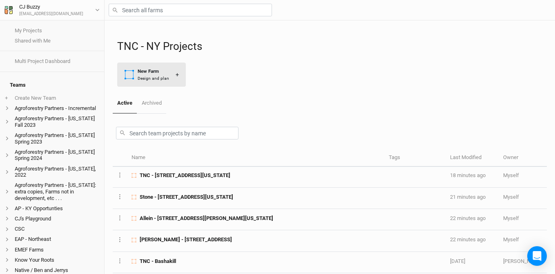
click at [144, 76] on div "Design and plan" at bounding box center [153, 78] width 31 height 6
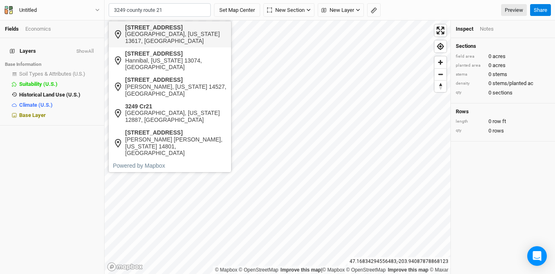
click at [193, 33] on div "[GEOGRAPHIC_DATA], [US_STATE] 13617, [GEOGRAPHIC_DATA]" at bounding box center [176, 38] width 102 height 14
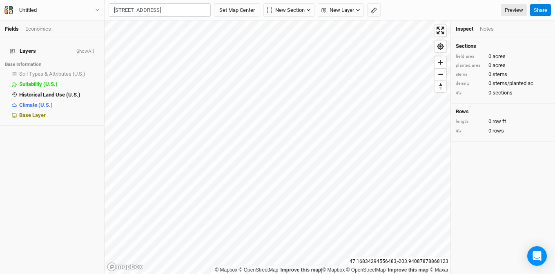
type input "[STREET_ADDRESS][US_STATE]"
click at [35, 112] on span "Base Layer" at bounding box center [32, 115] width 27 height 6
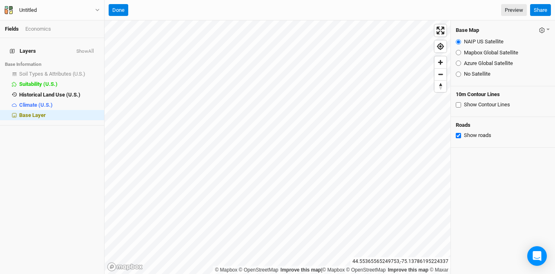
click at [459, 62] on input "Azure Global Satellite" at bounding box center [458, 62] width 5 height 5
radio input "true"
click at [123, 8] on button "Done" at bounding box center [119, 10] width 20 height 12
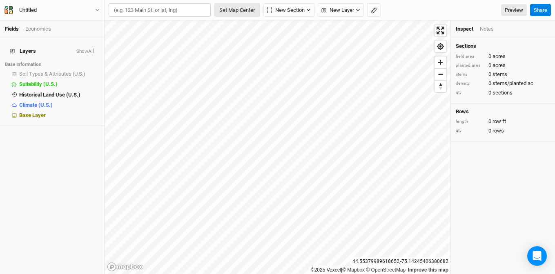
click at [241, 12] on button "Set Map Center" at bounding box center [237, 10] width 46 height 14
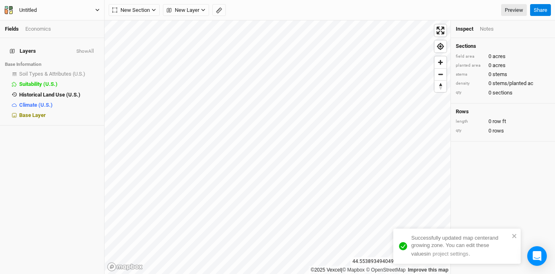
click at [52, 7] on button "Untitled" at bounding box center [52, 10] width 96 height 9
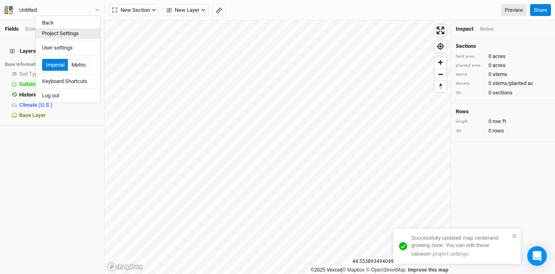
click at [66, 31] on button "Project Settings" at bounding box center [68, 33] width 65 height 11
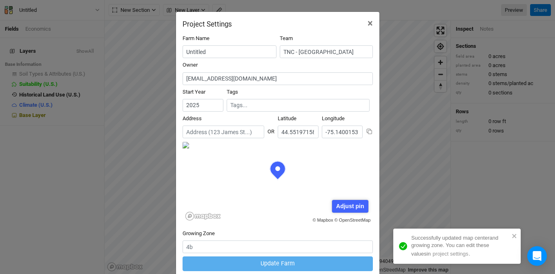
scroll to position [41, 95]
click at [214, 51] on input "Untitled" at bounding box center [230, 51] width 94 height 13
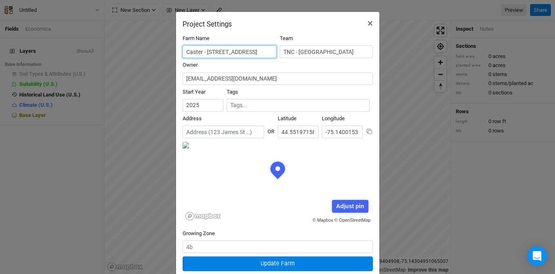
scroll to position [0, 20]
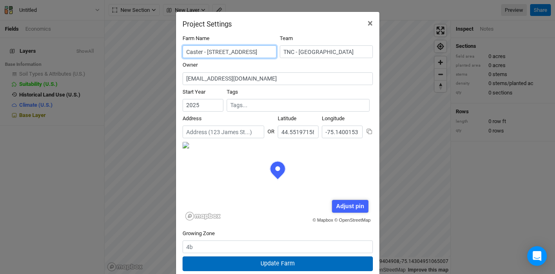
type input "Caster - [STREET_ADDRESS]"
click at [266, 260] on button "Update Farm" at bounding box center [278, 263] width 190 height 14
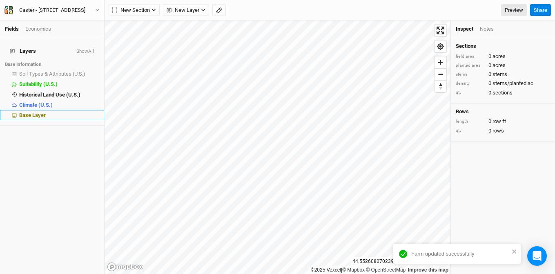
click at [56, 112] on div "Base Layer" at bounding box center [59, 115] width 80 height 7
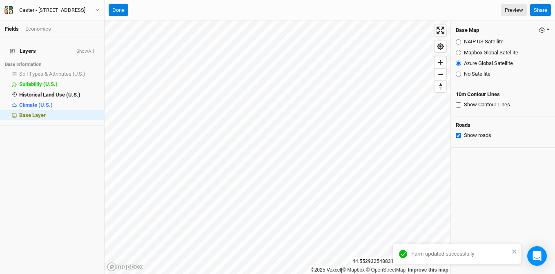
click at [539, 28] on icon "button" at bounding box center [542, 30] width 6 height 6
click at [529, 45] on button "Save as Farm Default" at bounding box center [507, 45] width 86 height 13
click at [116, 7] on button "Done" at bounding box center [119, 10] width 20 height 12
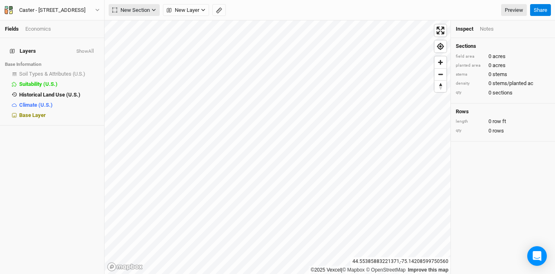
click at [123, 9] on span "New Section" at bounding box center [131, 10] width 38 height 8
click at [127, 27] on div "Grid" at bounding box center [132, 26] width 12 height 9
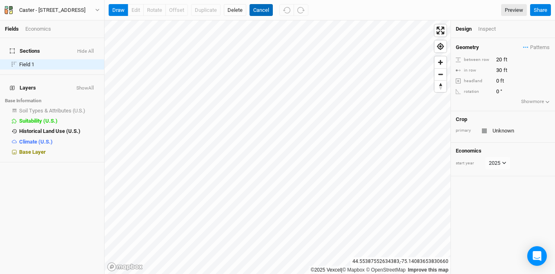
click at [261, 12] on button "Cancel" at bounding box center [261, 10] width 23 height 12
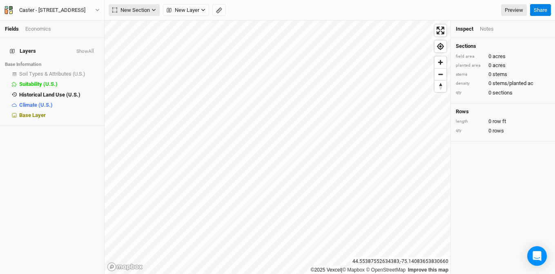
click at [148, 8] on span "New Section" at bounding box center [131, 10] width 38 height 8
click at [139, 25] on button "Grid" at bounding box center [141, 27] width 65 height 13
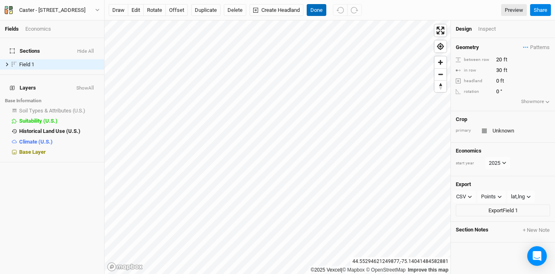
click at [318, 9] on button "Done" at bounding box center [317, 10] width 20 height 12
click at [318, 11] on button "Done" at bounding box center [317, 10] width 20 height 12
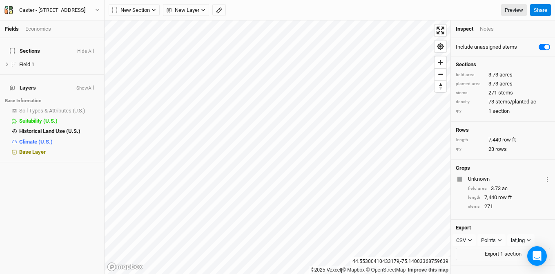
click at [328, 0] on html "Fields Economics Sections Hide All Field 1 hide Layers Show All Base Informatio…" at bounding box center [277, 137] width 555 height 274
click at [90, 105] on span "show" at bounding box center [92, 110] width 13 height 10
click at [59, 107] on span "Soil Types & Attributes (U.S.)" at bounding box center [53, 110] width 69 height 6
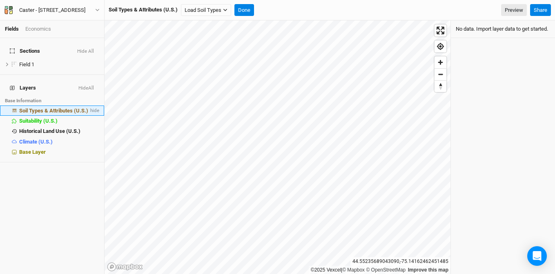
click at [60, 107] on span "Soil Types & Attributes (U.S.)" at bounding box center [53, 110] width 69 height 6
click at [211, 9] on button "Load Soil Types" at bounding box center [206, 10] width 50 height 12
click at [214, 22] on button "Load for Current View" at bounding box center [214, 24] width 65 height 11
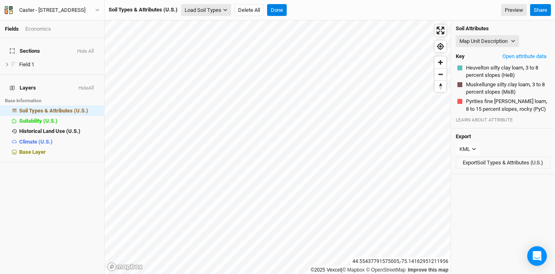
click at [202, 10] on button "Load Soil Types" at bounding box center [206, 10] width 50 height 12
click at [202, 24] on button "Load for Current View" at bounding box center [214, 24] width 65 height 11
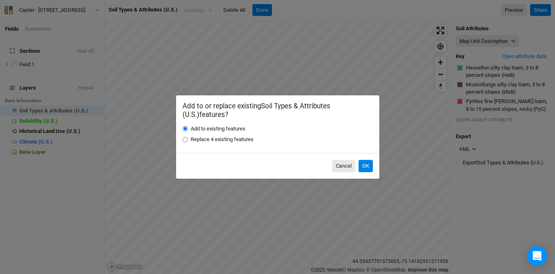
click at [241, 137] on label "Replace 4 existing features" at bounding box center [222, 139] width 63 height 7
click at [188, 137] on input "Replace 4 existing features" at bounding box center [185, 139] width 5 height 5
radio input "true"
click at [367, 165] on button "OK" at bounding box center [366, 166] width 14 height 12
radio input "true"
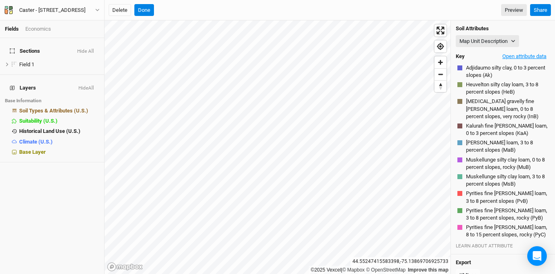
click at [499, 54] on button "Open attribute data" at bounding box center [524, 56] width 51 height 12
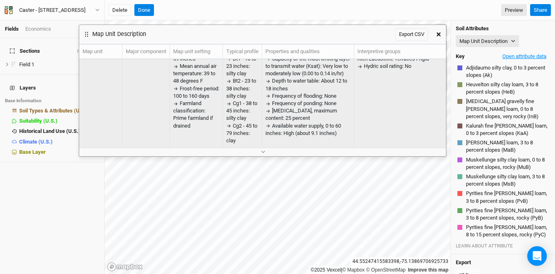
scroll to position [58, 0]
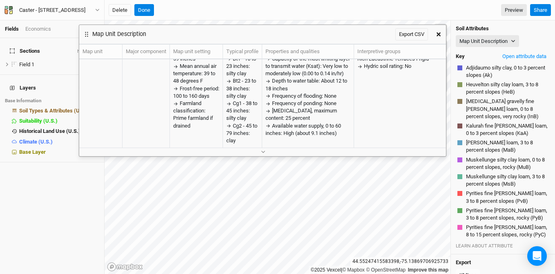
click at [440, 31] on button "button" at bounding box center [438, 34] width 15 height 15
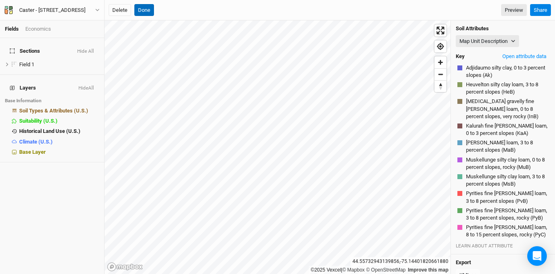
click at [146, 11] on button "Done" at bounding box center [144, 10] width 20 height 12
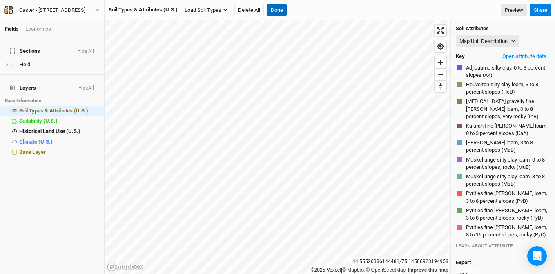
click at [283, 9] on button "Done" at bounding box center [277, 10] width 20 height 12
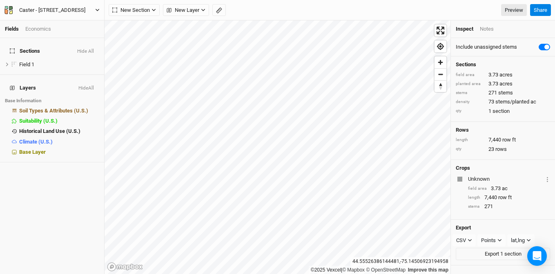
click at [80, 11] on div "Caster - [STREET_ADDRESS]" at bounding box center [52, 10] width 66 height 8
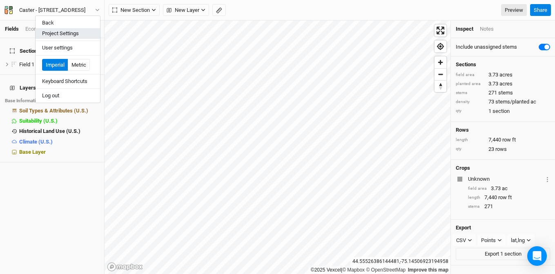
click at [83, 33] on button "Project Settings" at bounding box center [68, 33] width 65 height 11
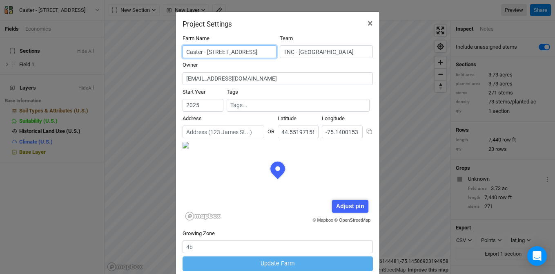
scroll to position [0, 20]
drag, startPoint x: 204, startPoint y: 51, endPoint x: 276, endPoint y: 49, distance: 71.5
click at [276, 49] on div "Farm Name Caster - 3249 County Route 21 Canton [GEOGRAPHIC_DATA] Team TNC - [GE…" at bounding box center [278, 48] width 190 height 27
click at [370, 21] on button "×" at bounding box center [370, 23] width 18 height 23
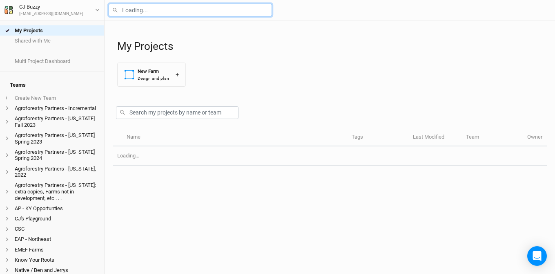
click at [138, 13] on input "text" at bounding box center [190, 10] width 163 height 13
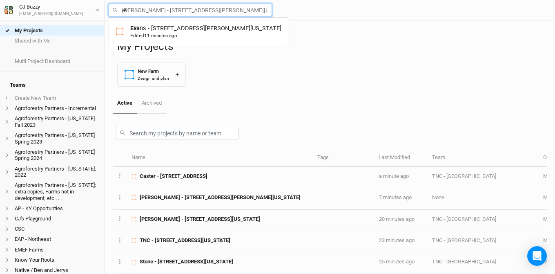
type input "eva"
type input "[PERSON_NAME] - [STREET_ADDRESS][PERSON_NAME][US_STATE]"
type input "[PERSON_NAME]"
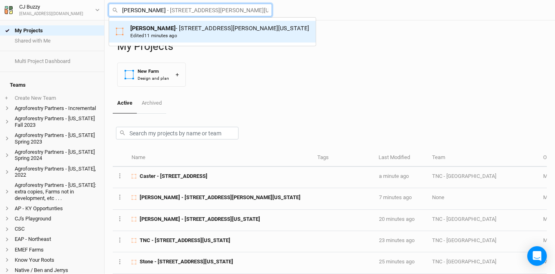
click at [174, 38] on span "11 minutes ago" at bounding box center [160, 36] width 33 height 6
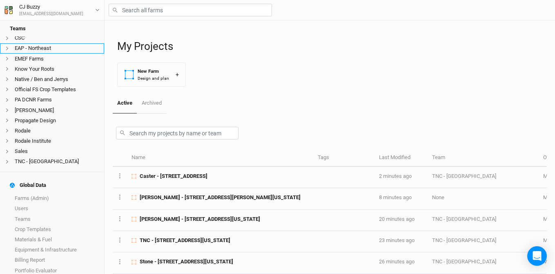
scroll to position [193, 0]
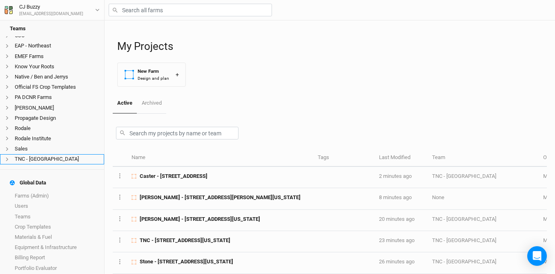
click at [34, 158] on li "TNC - [GEOGRAPHIC_DATA]" at bounding box center [52, 159] width 104 height 10
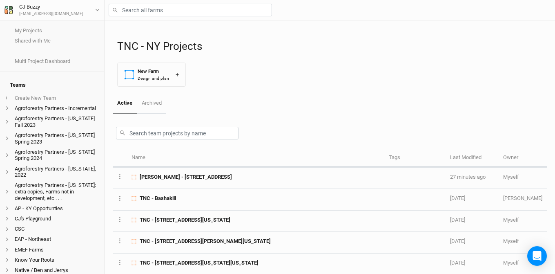
scroll to position [178, 0]
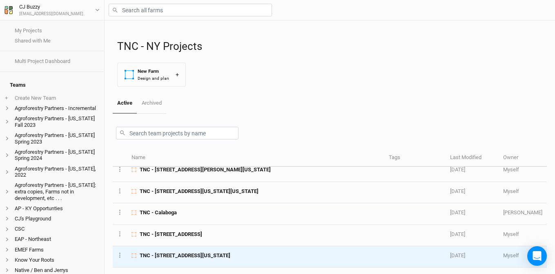
click at [208, 257] on span "TNC - [STREET_ADDRESS][US_STATE]" at bounding box center [185, 255] width 91 height 7
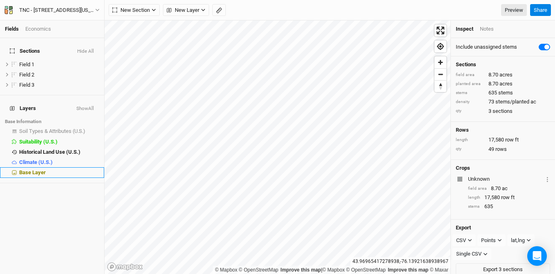
click at [35, 167] on li "Base Layer" at bounding box center [52, 172] width 104 height 10
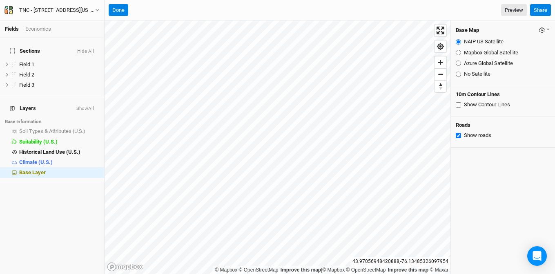
click at [458, 63] on input "Azure Global Satellite" at bounding box center [458, 62] width 5 height 5
radio input "true"
click at [88, 49] on button "Hide All" at bounding box center [86, 52] width 18 height 6
click at [120, 9] on button "Done" at bounding box center [119, 10] width 20 height 12
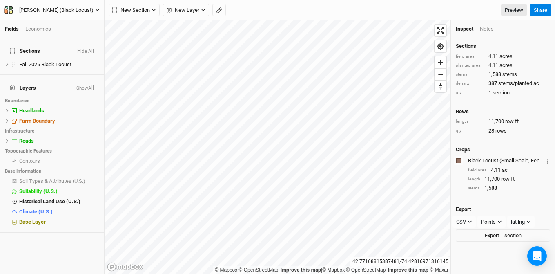
click at [8, 8] on icon "button" at bounding box center [6, 7] width 3 height 3
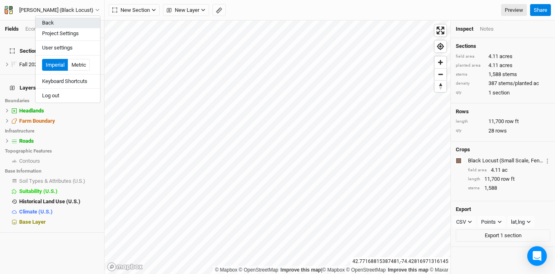
click at [44, 20] on button "Back" at bounding box center [68, 23] width 65 height 11
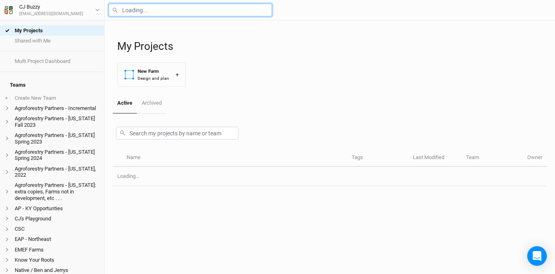
click at [158, 13] on input "text" at bounding box center [190, 10] width 163 height 13
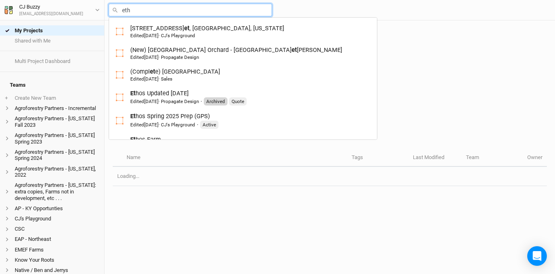
type input "etho"
type input "ethos Updated [DATE]"
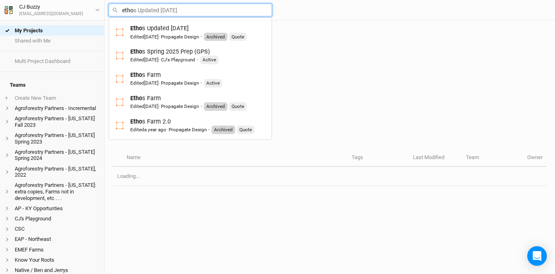
type input "ethos"
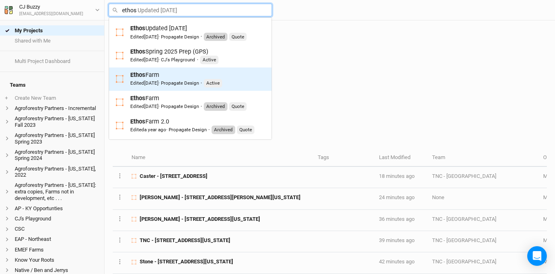
click at [168, 77] on div "Ethos Farm Edited 24 days ago · Propagate Design · Active" at bounding box center [176, 79] width 92 height 17
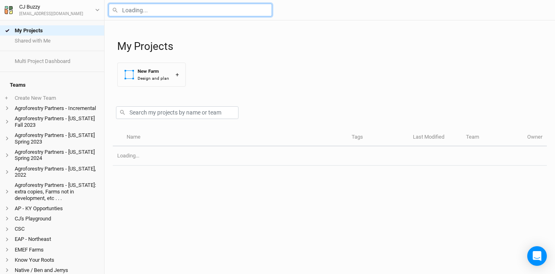
click at [145, 9] on input "text" at bounding box center [190, 10] width 163 height 13
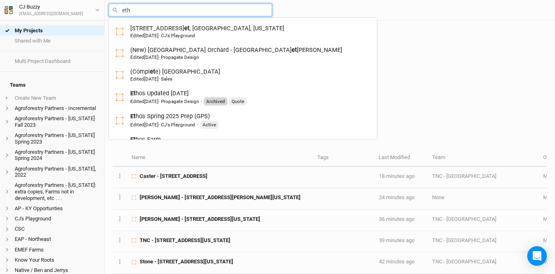
type input "etho"
type input "ethos Updated 11-15-24"
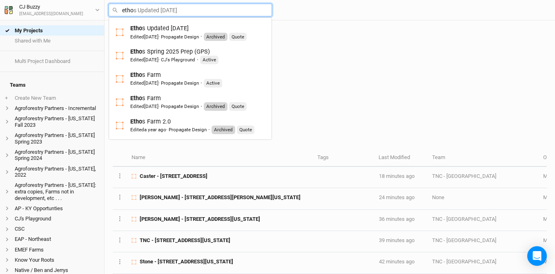
type input "ethos"
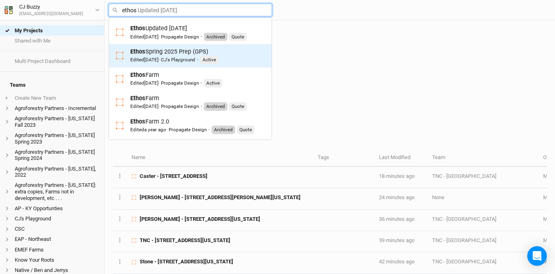
click at [183, 55] on div "Ethos Spring 2025 Prep (GPS) Edited 5 months ago · CJ's Playground · Active" at bounding box center [174, 55] width 88 height 17
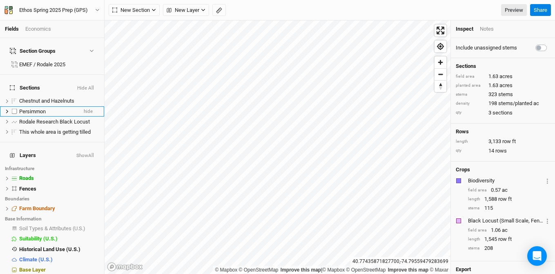
click at [7, 109] on icon at bounding box center [7, 111] width 4 height 4
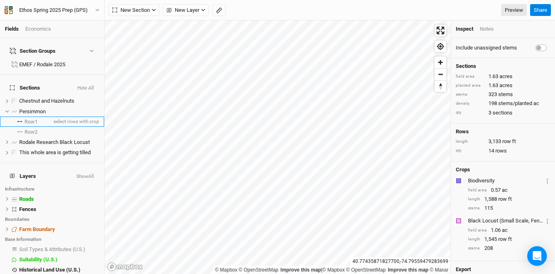
click at [35, 118] on span "Row 1" at bounding box center [31, 121] width 13 height 7
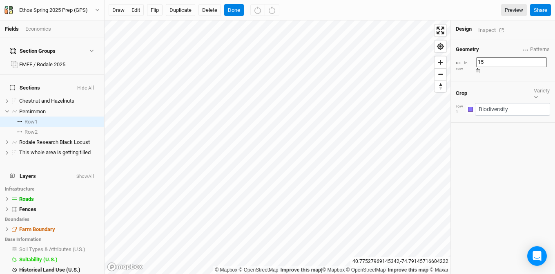
click at [482, 33] on div "Design Inspect" at bounding box center [503, 30] width 104 height 20
click at [487, 28] on div "Inspect" at bounding box center [492, 29] width 29 height 9
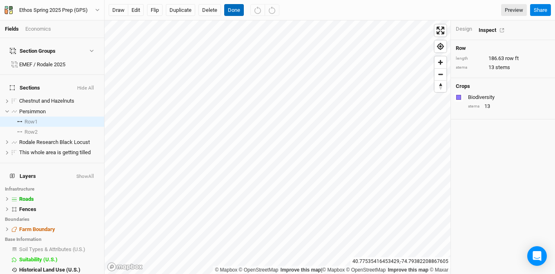
click at [237, 10] on button "Done" at bounding box center [234, 10] width 20 height 12
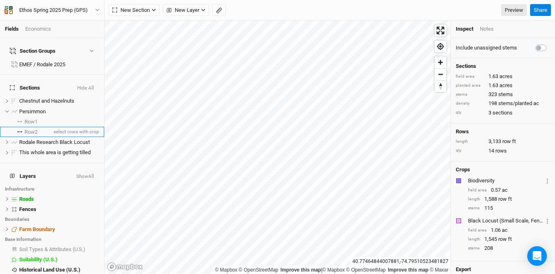
click at [34, 129] on span "Row 2" at bounding box center [31, 132] width 13 height 7
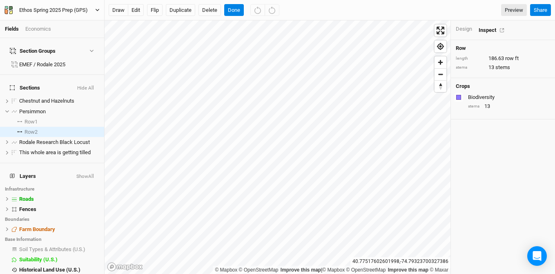
click at [68, 8] on div "Ethos Spring 2025 Prep (GPS)" at bounding box center [53, 10] width 69 height 8
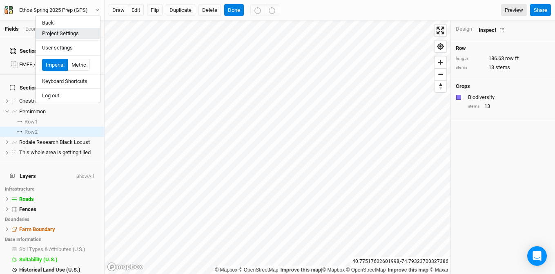
click at [75, 31] on button "Project Settings" at bounding box center [68, 33] width 65 height 11
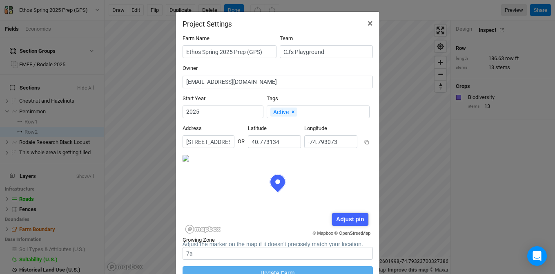
scroll to position [41, 95]
click at [216, 135] on input "177 West Mill Road, Long Valley, New Jersey 07853, United States" at bounding box center [209, 141] width 52 height 13
click at [234, 135] on input "177 West Mill Road, Long Valley, New Jersey 07853, United States" at bounding box center [209, 141] width 52 height 13
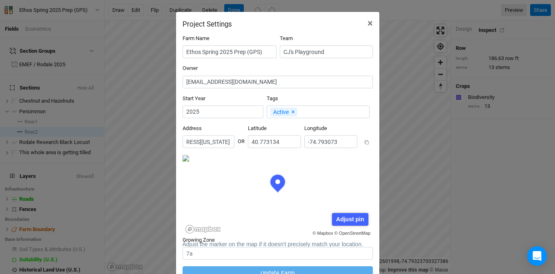
scroll to position [0, 93]
drag, startPoint x: 205, startPoint y: 131, endPoint x: 220, endPoint y: 132, distance: 14.7
click at [220, 135] on input "177 West Mill Road, Long Valley, New Jersey 07853, United States" at bounding box center [209, 141] width 52 height 13
